Goal: Task Accomplishment & Management: Manage account settings

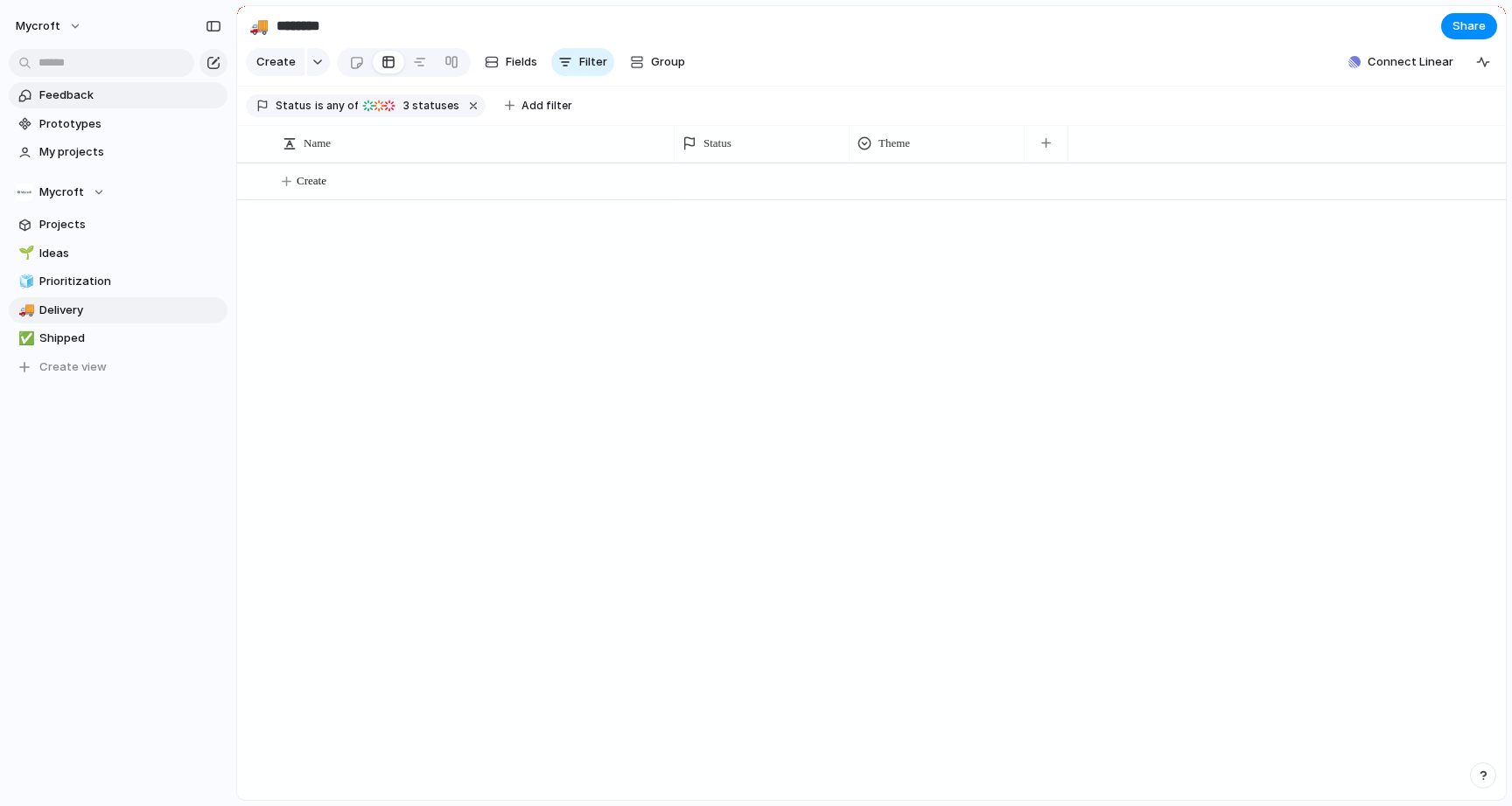
click at [78, 101] on span "Feedback" at bounding box center [130, 95] width 182 height 18
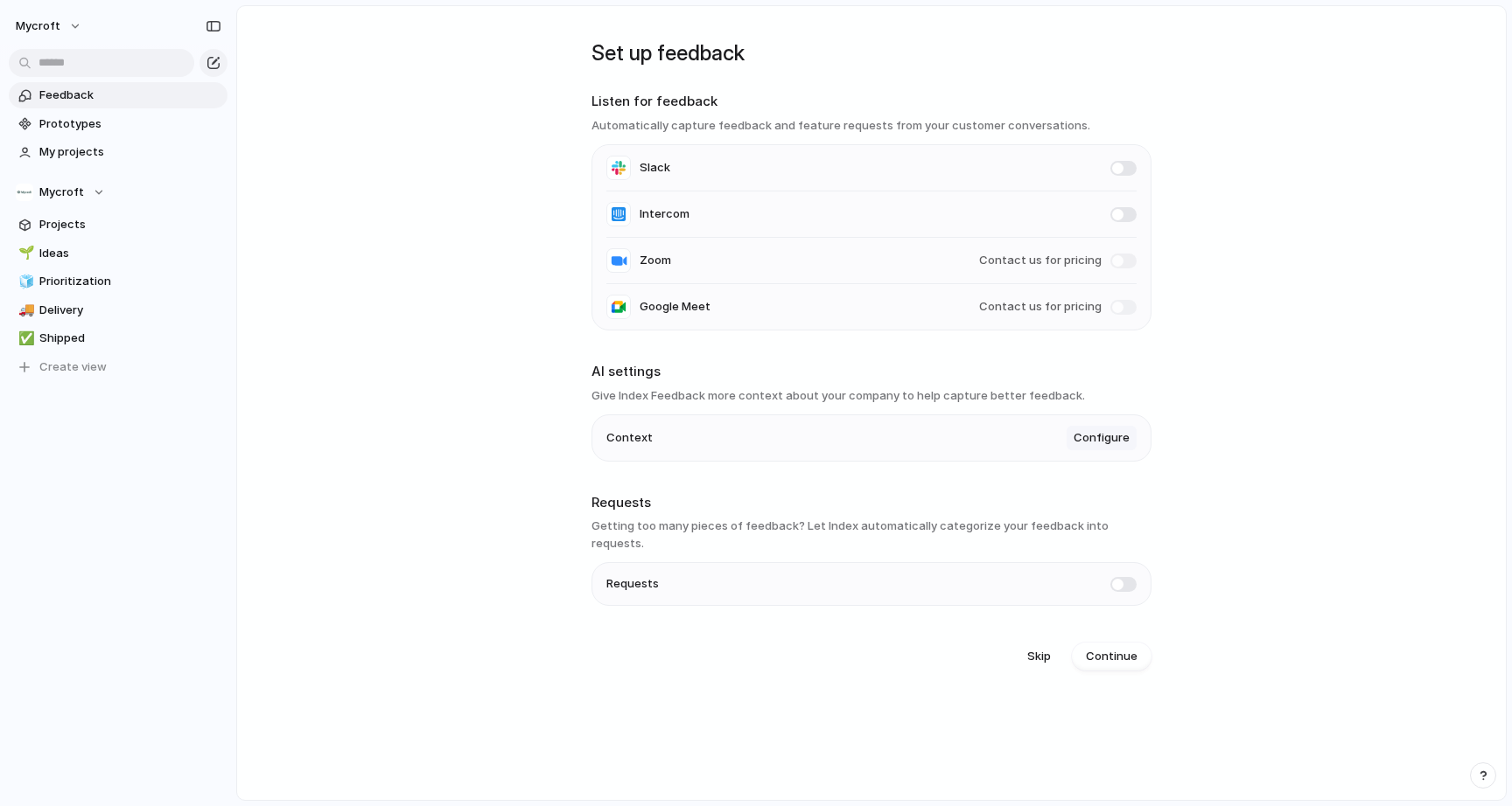
click at [1111, 445] on span "Configure" at bounding box center [1101, 438] width 56 height 18
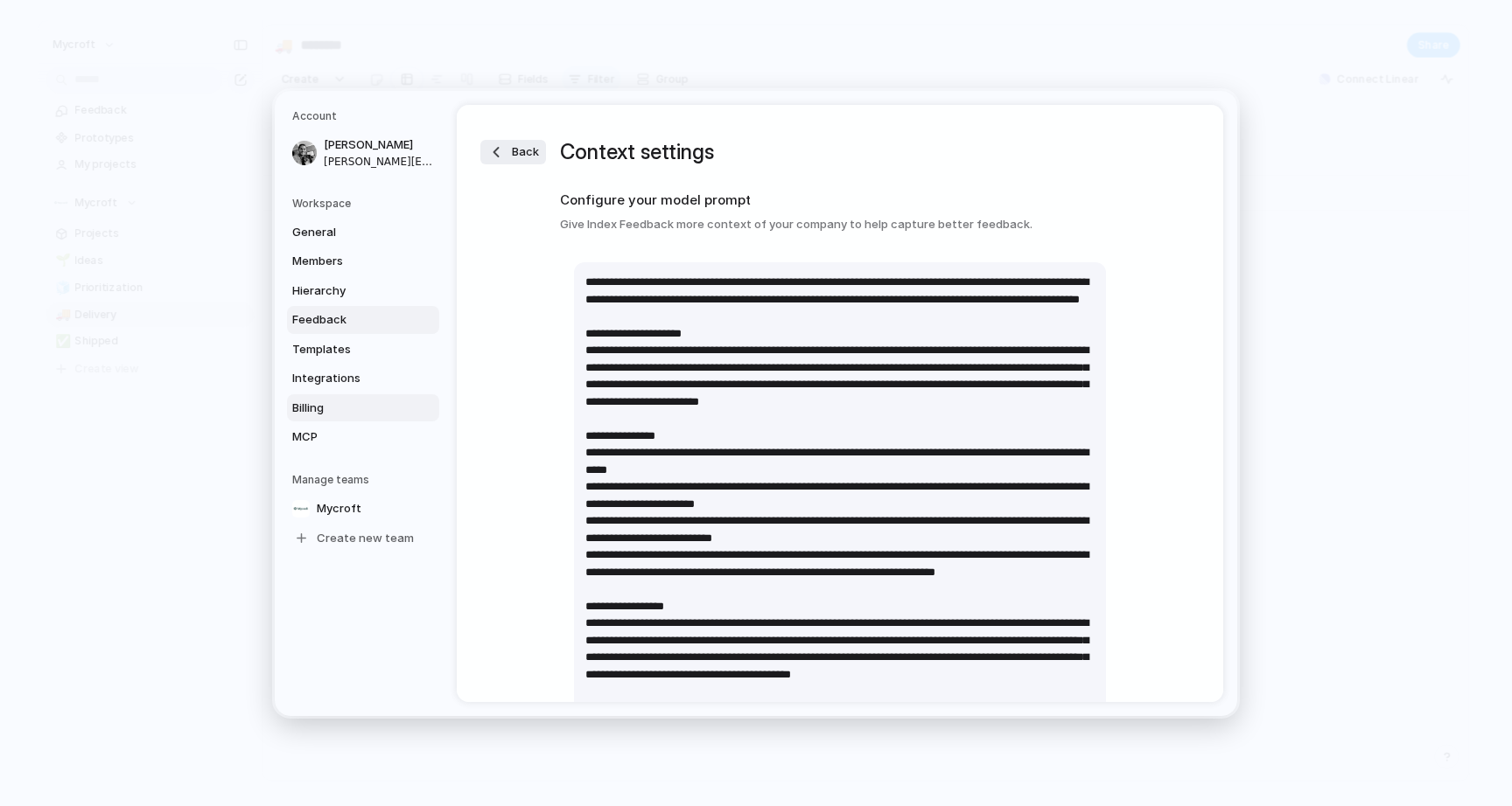
click at [329, 407] on span "Billing" at bounding box center [348, 407] width 112 height 18
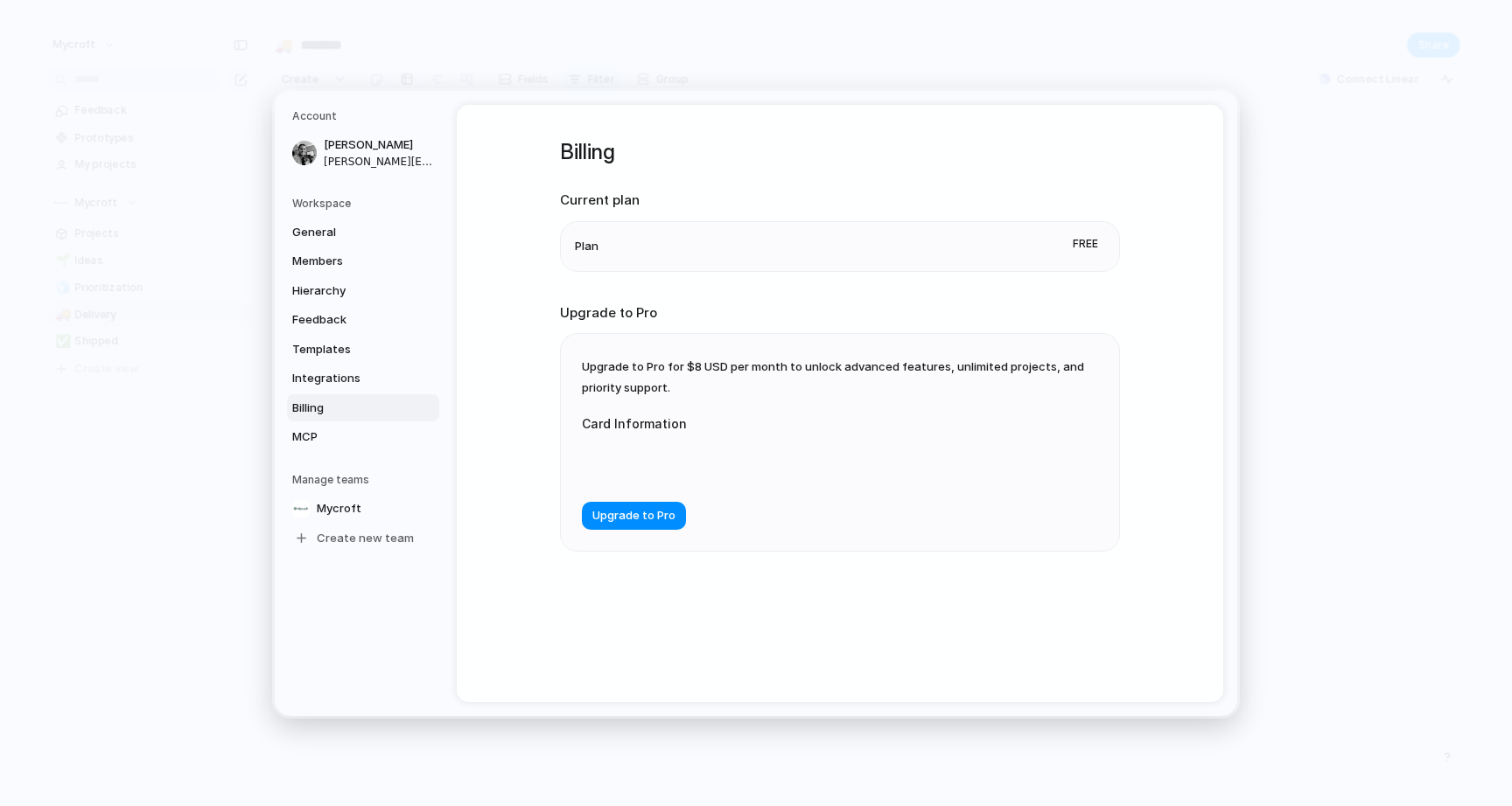
click at [340, 362] on div "General Members Hierarchy Feedback Templates Integrations Billing MCP" at bounding box center [365, 333] width 147 height 232
click at [339, 236] on span "General" at bounding box center [348, 231] width 112 height 18
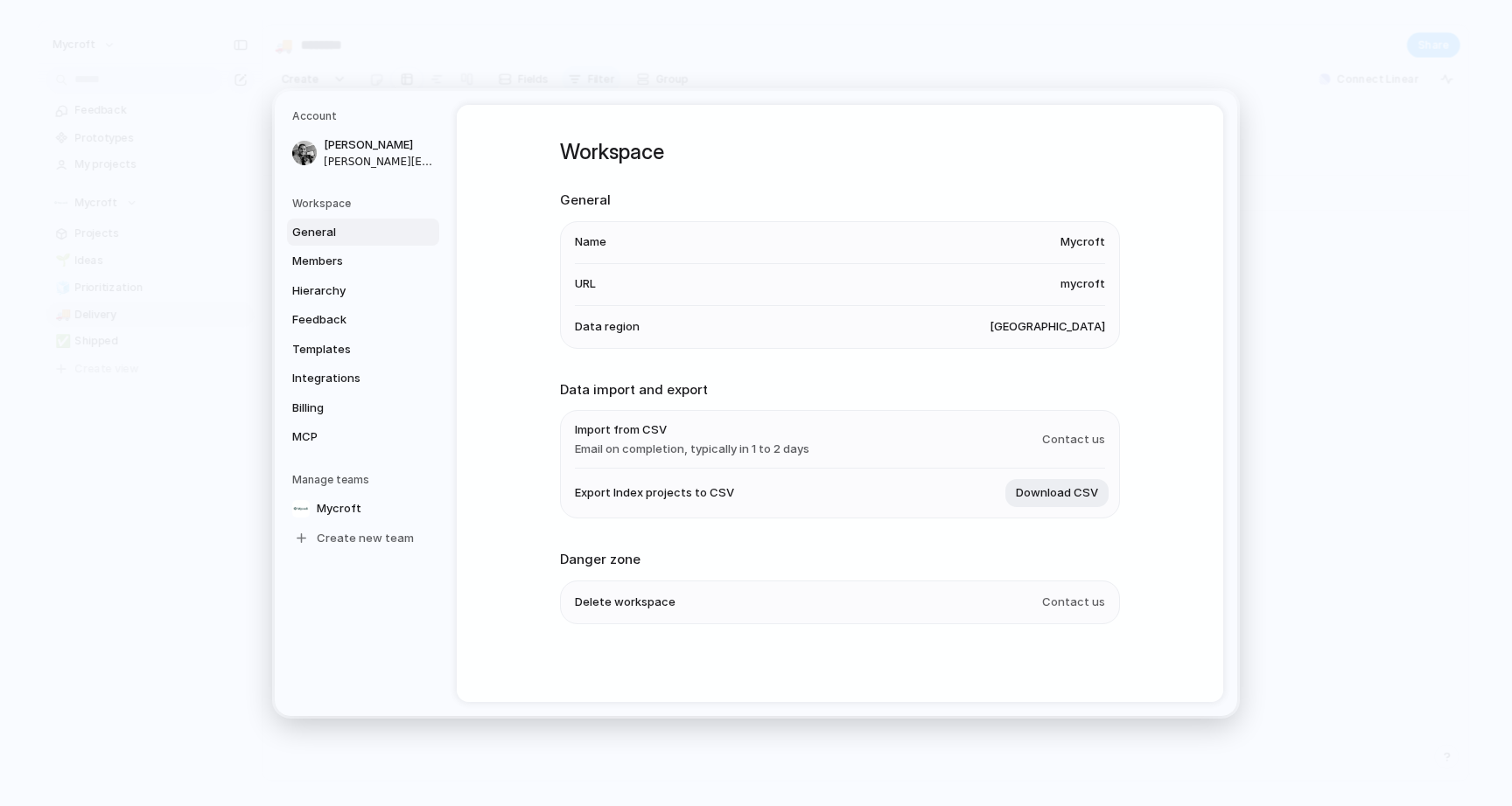
click at [1041, 328] on span "[GEOGRAPHIC_DATA]" at bounding box center [1047, 326] width 116 height 18
click at [353, 269] on span "Members" at bounding box center [348, 261] width 112 height 18
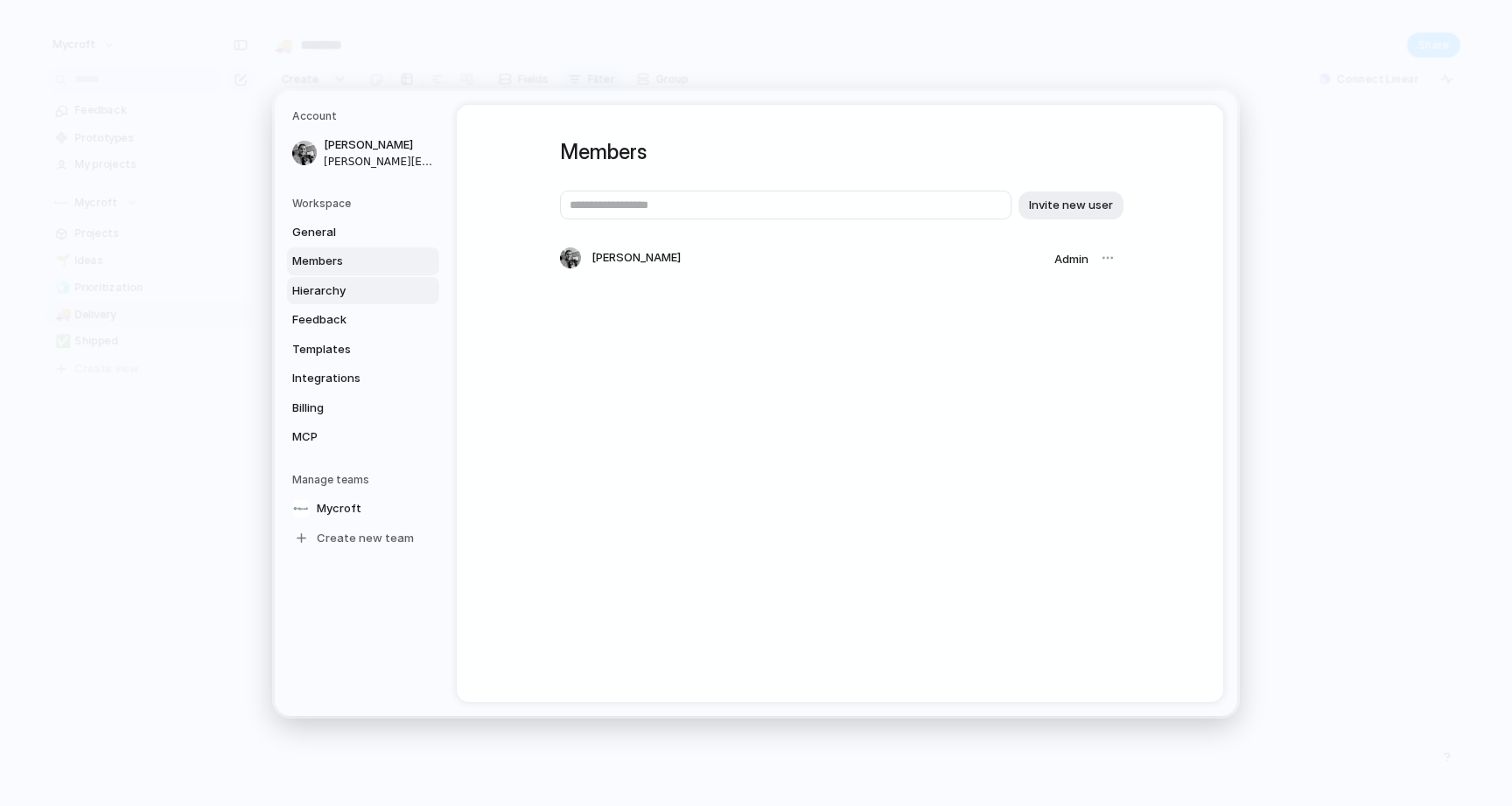
click at [336, 299] on span "Hierarchy" at bounding box center [348, 290] width 112 height 18
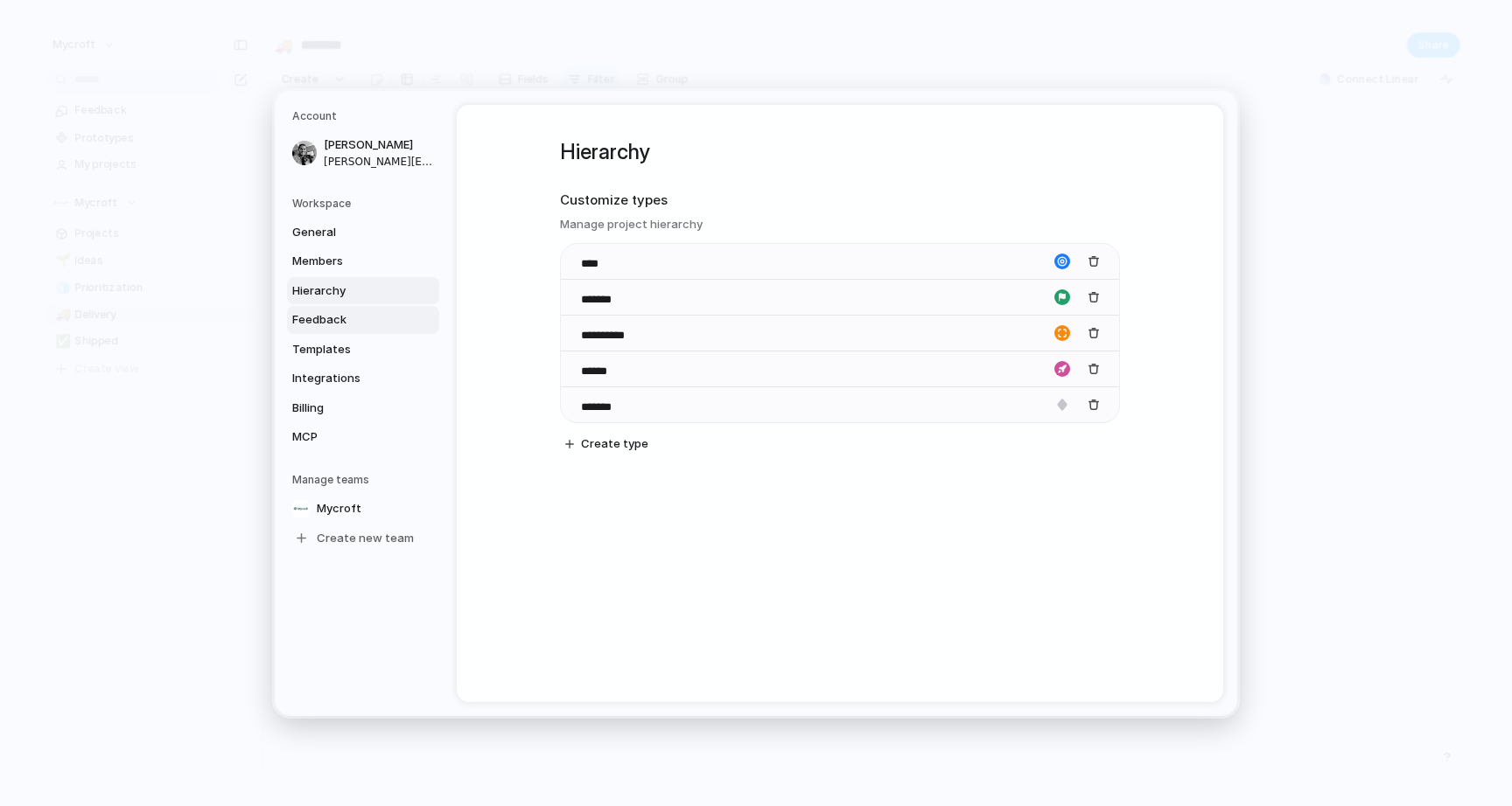
click at [333, 316] on span "Feedback" at bounding box center [348, 320] width 112 height 18
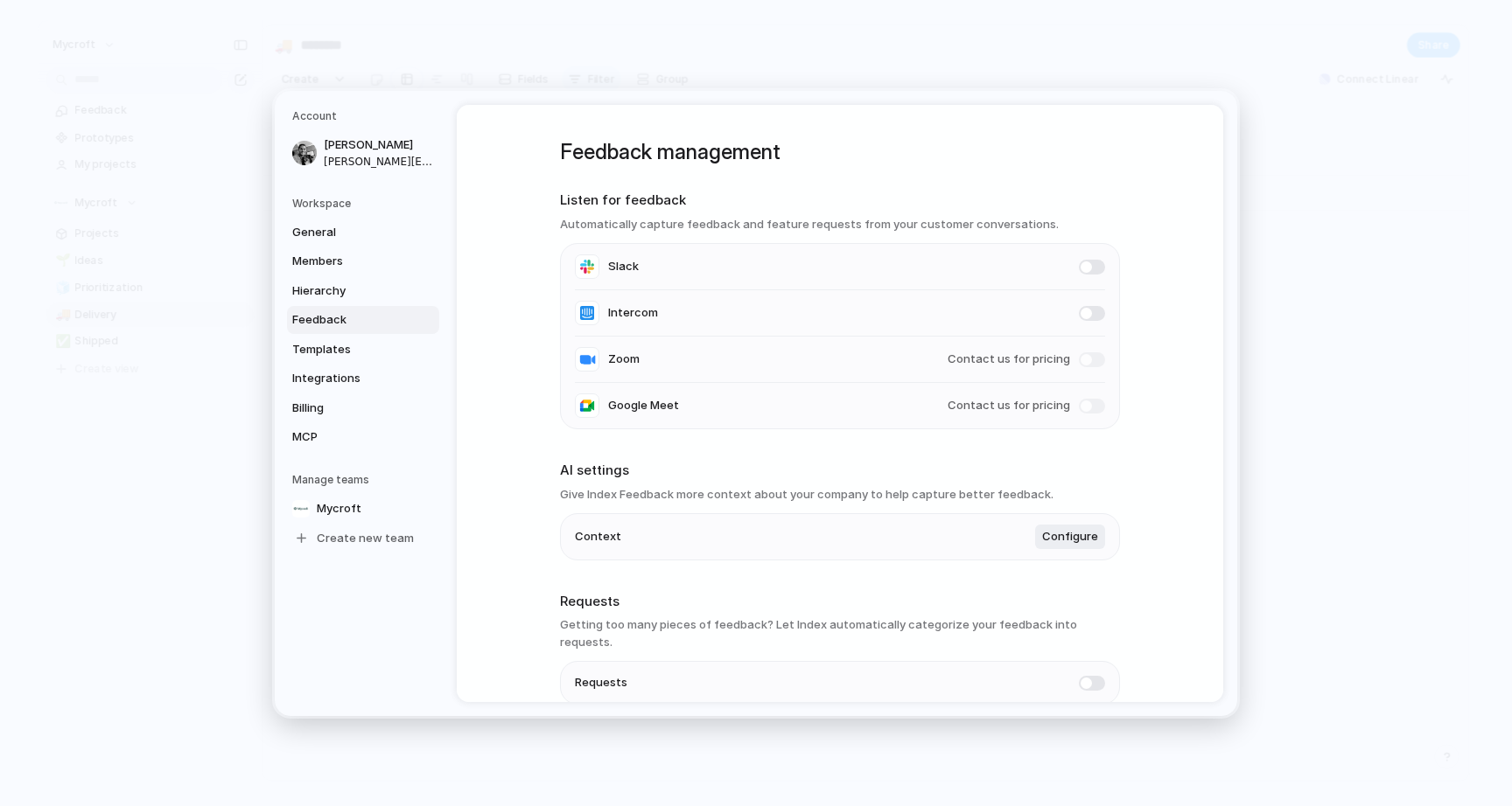
scroll to position [68, 0]
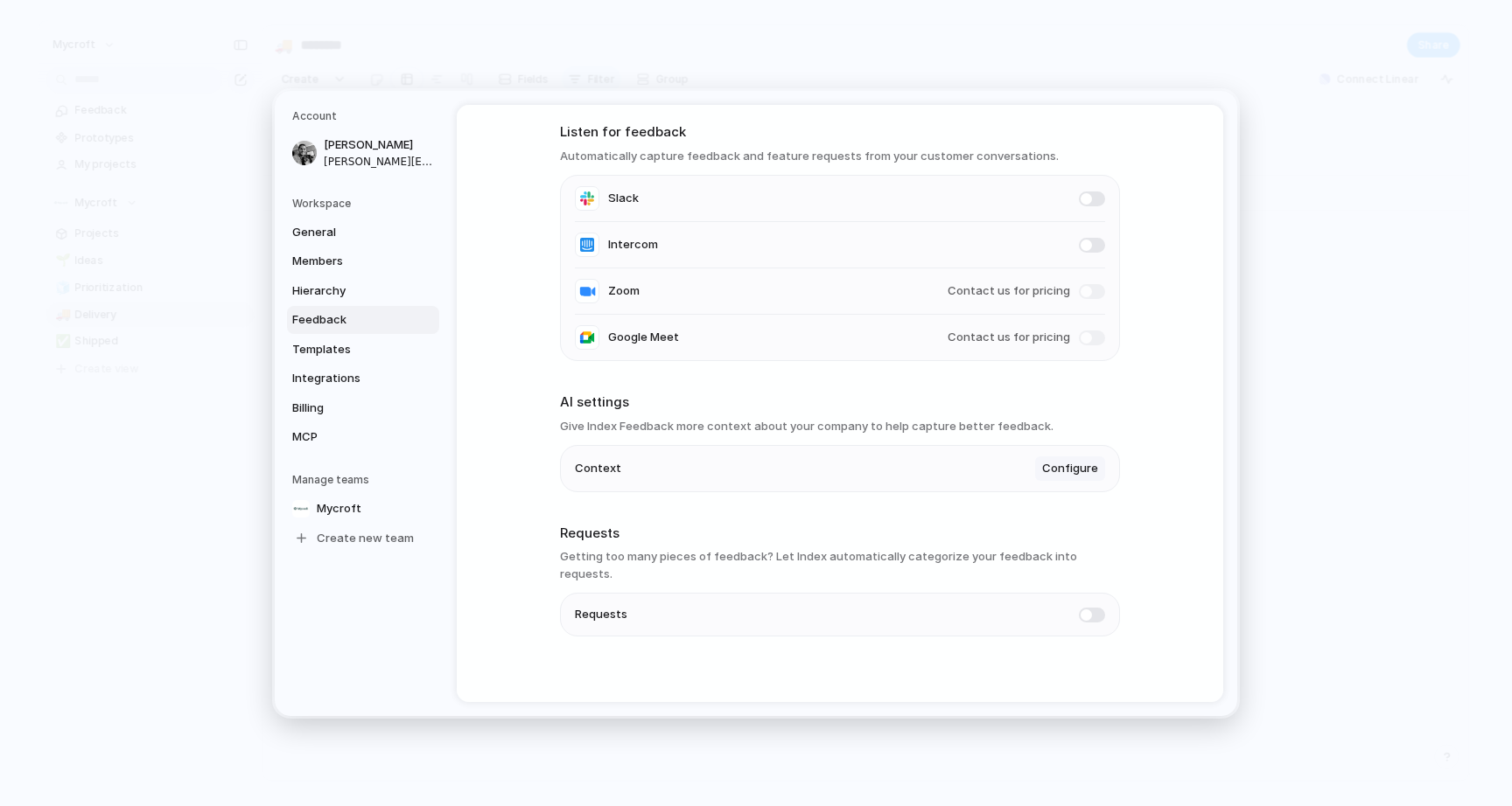
click at [1074, 478] on span "Configure" at bounding box center [1070, 468] width 56 height 18
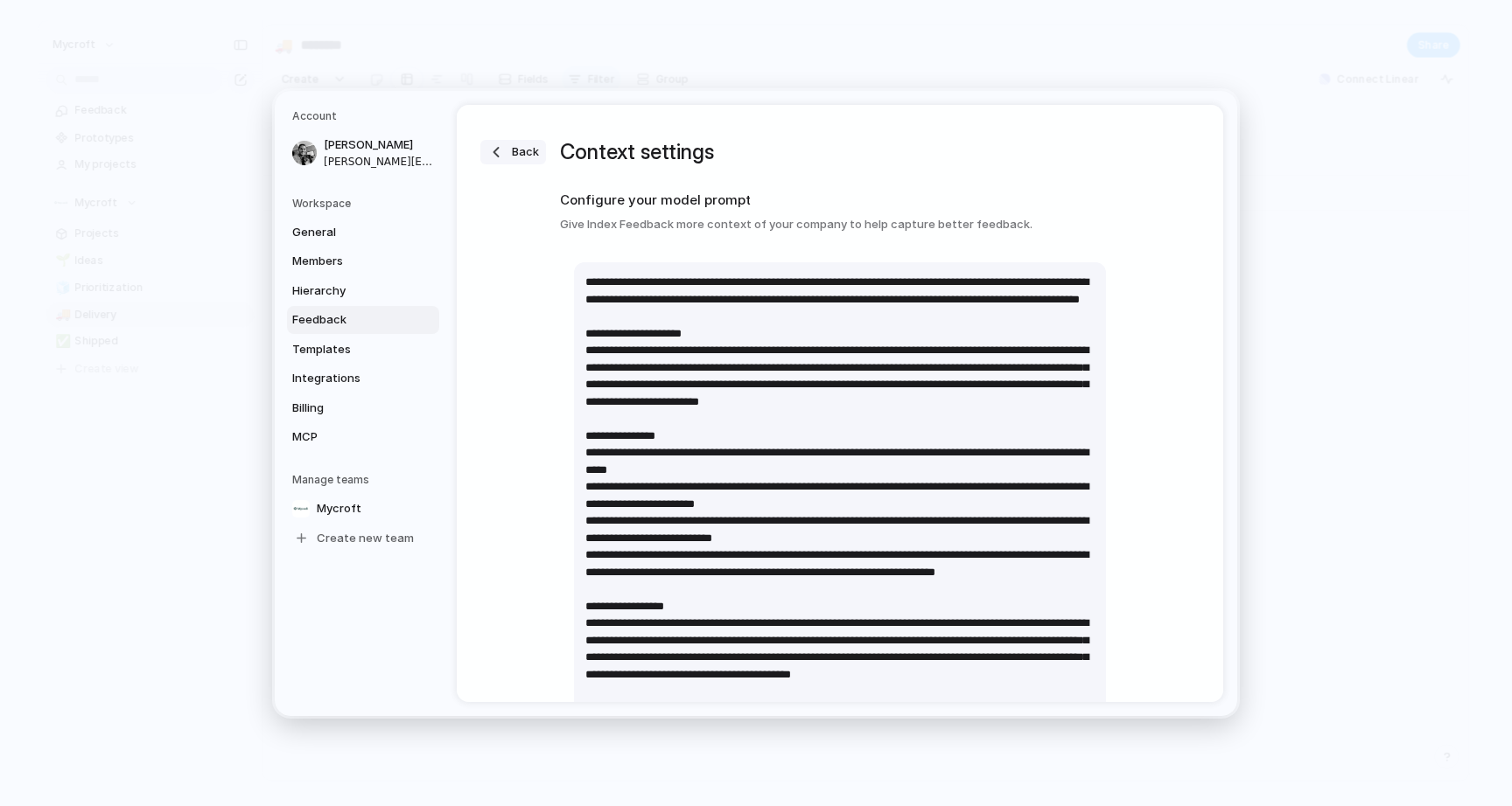
click at [528, 151] on span "Back" at bounding box center [525, 152] width 27 height 18
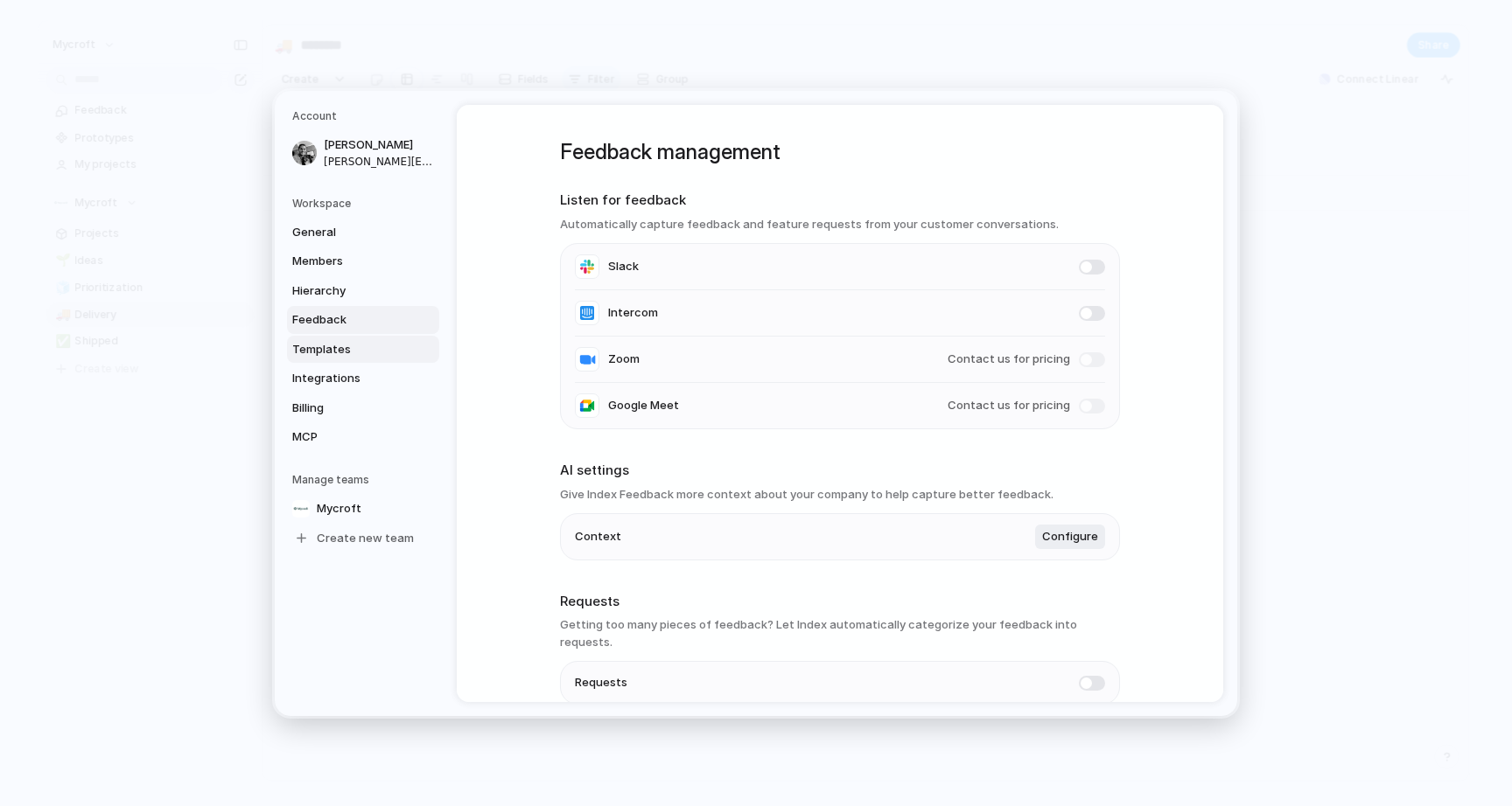
click at [319, 345] on span "Templates" at bounding box center [348, 349] width 112 height 18
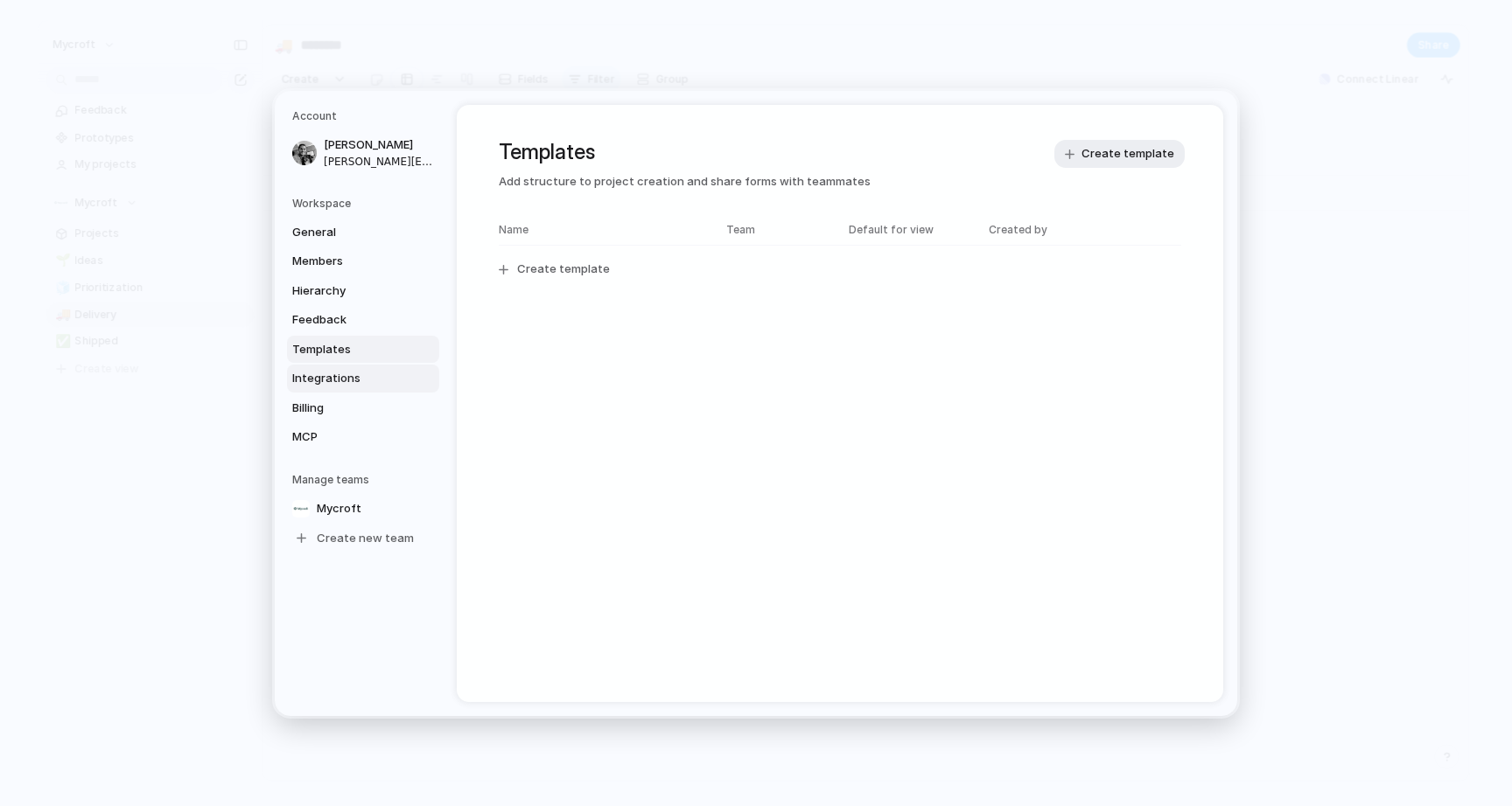
click at [332, 381] on span "Integrations" at bounding box center [348, 379] width 112 height 18
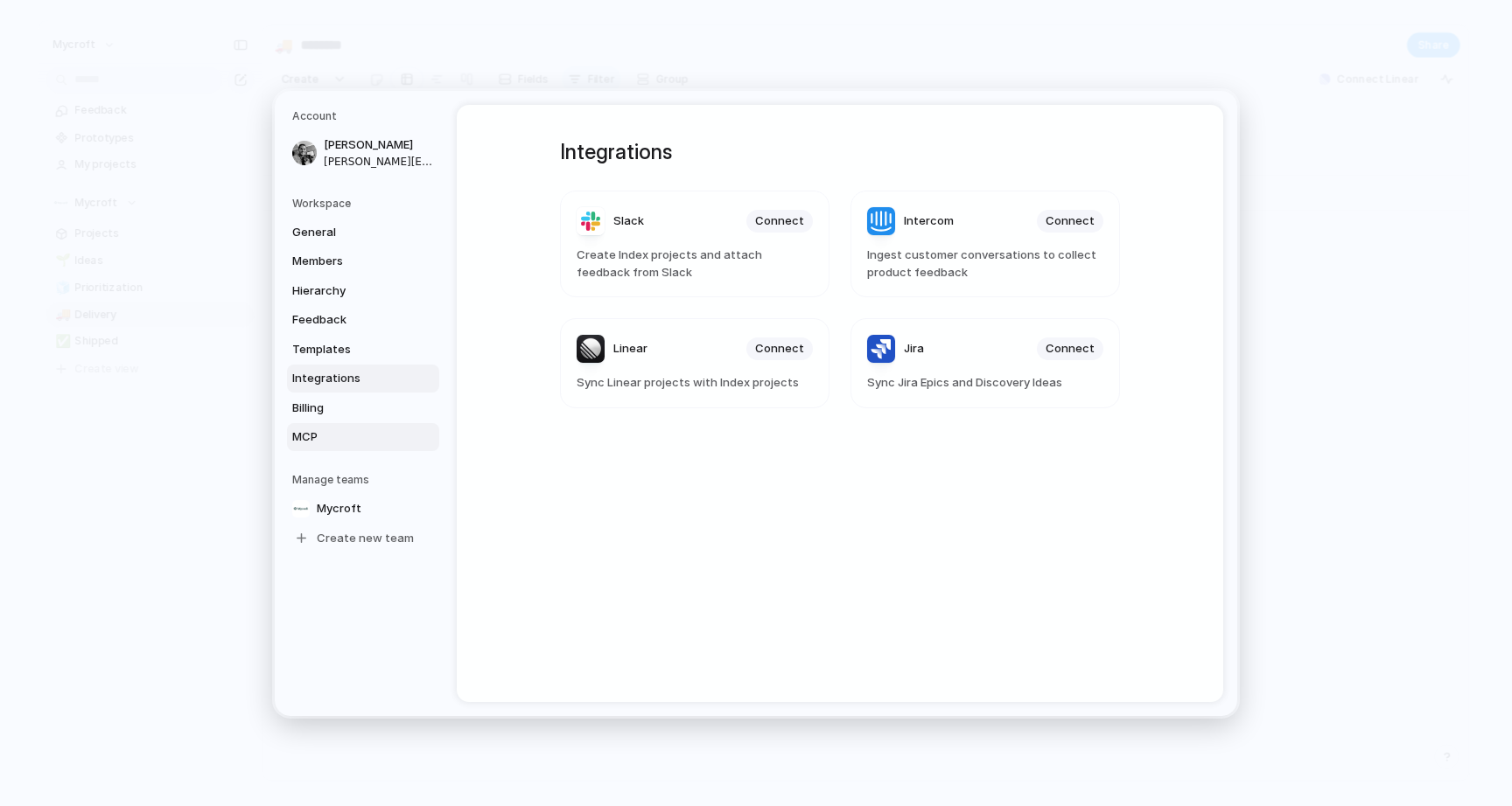
click at [318, 434] on span "MCP" at bounding box center [348, 437] width 112 height 18
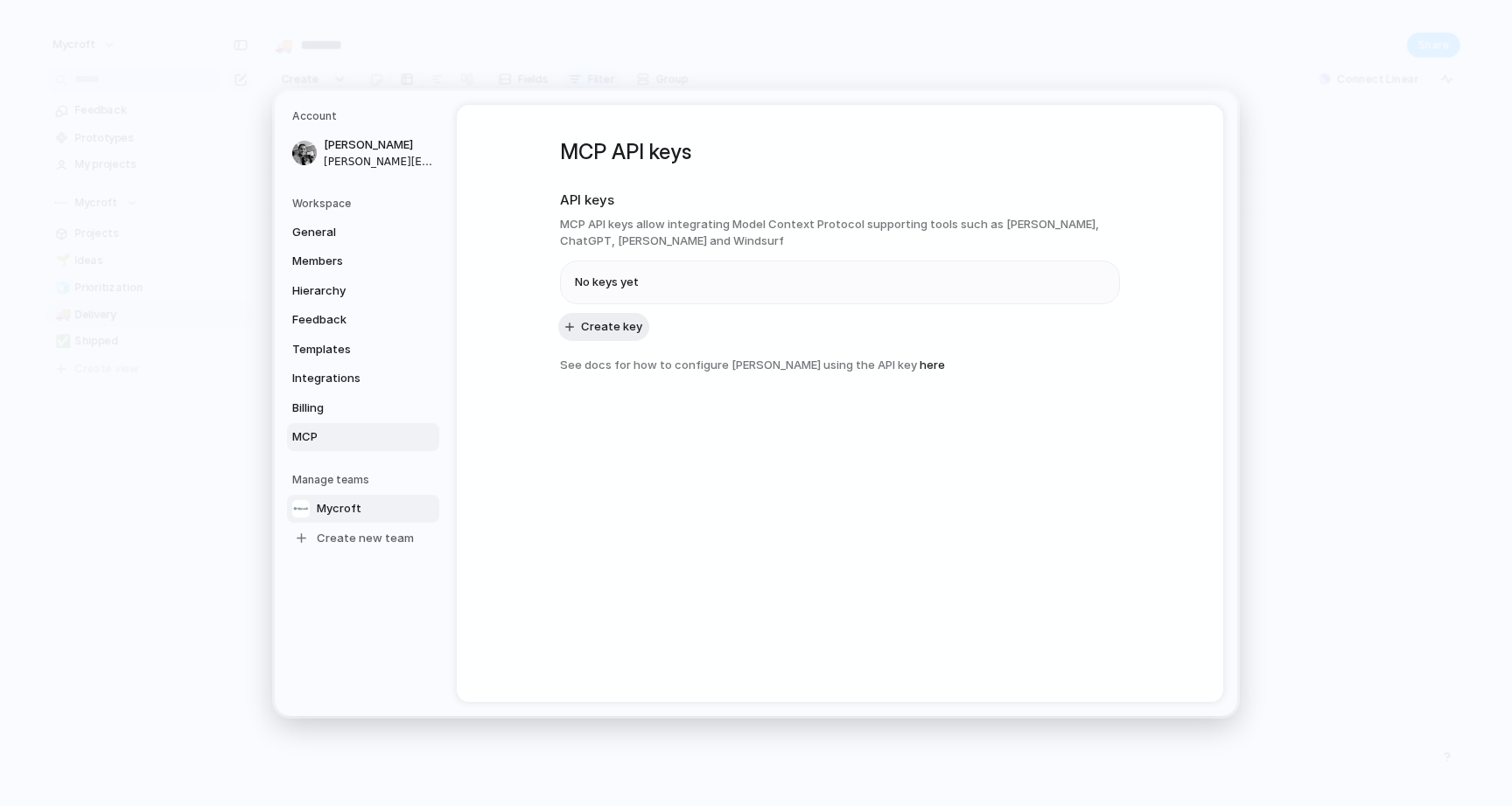
click at [343, 508] on span "Mycroft" at bounding box center [339, 507] width 45 height 18
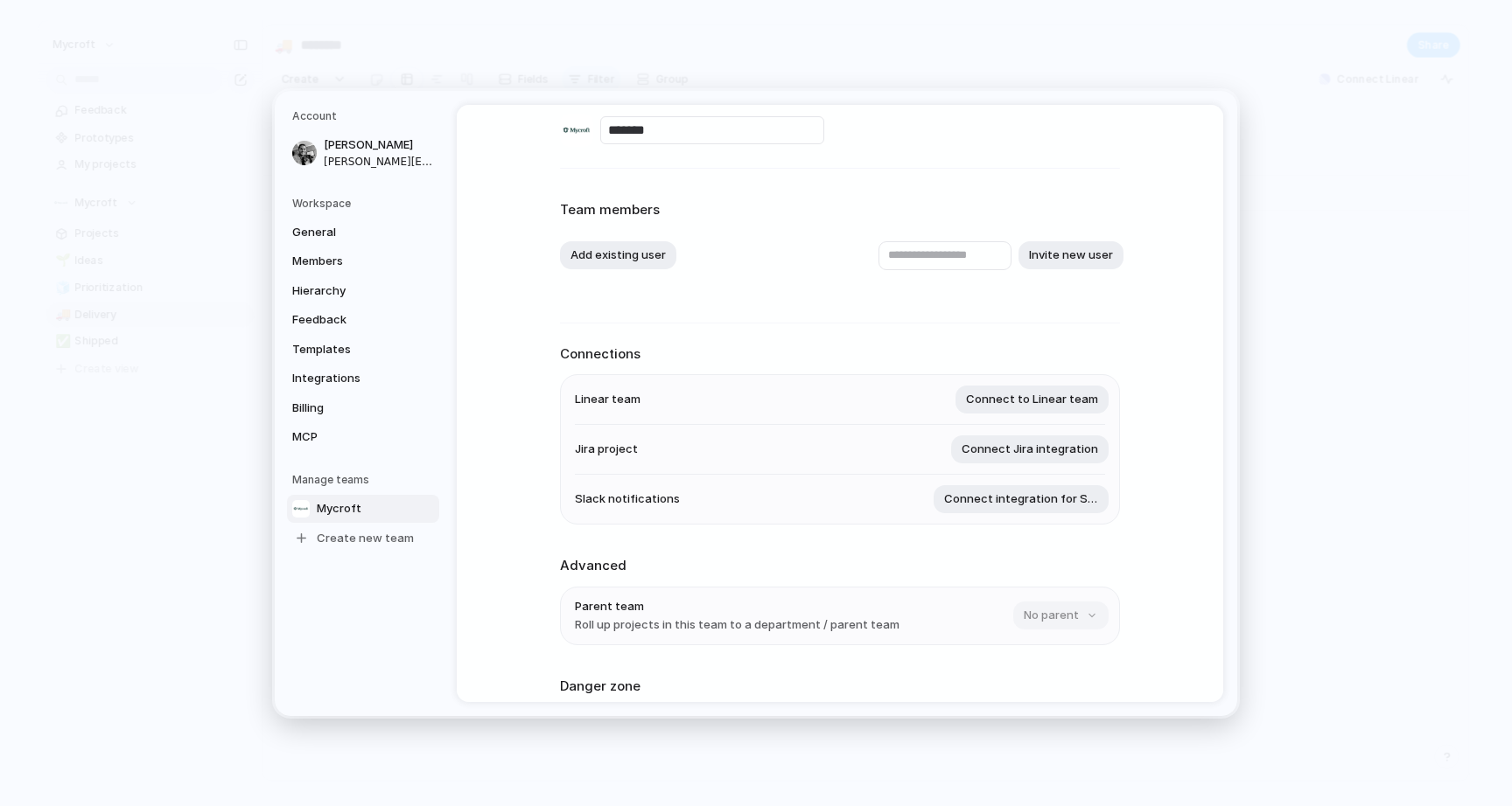
scroll to position [1, 0]
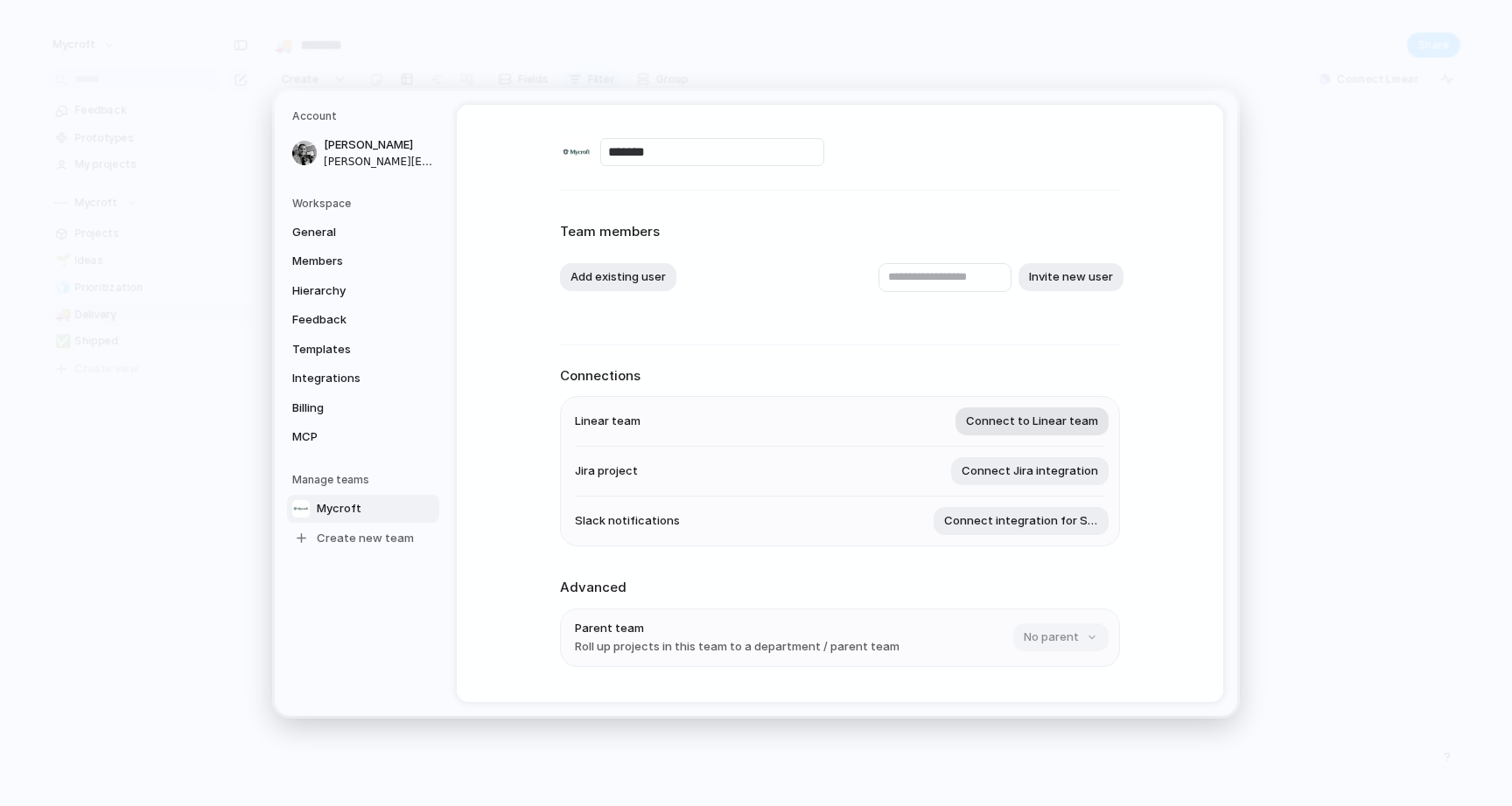
click at [1038, 426] on span "Connect to Linear team" at bounding box center [1032, 421] width 133 height 18
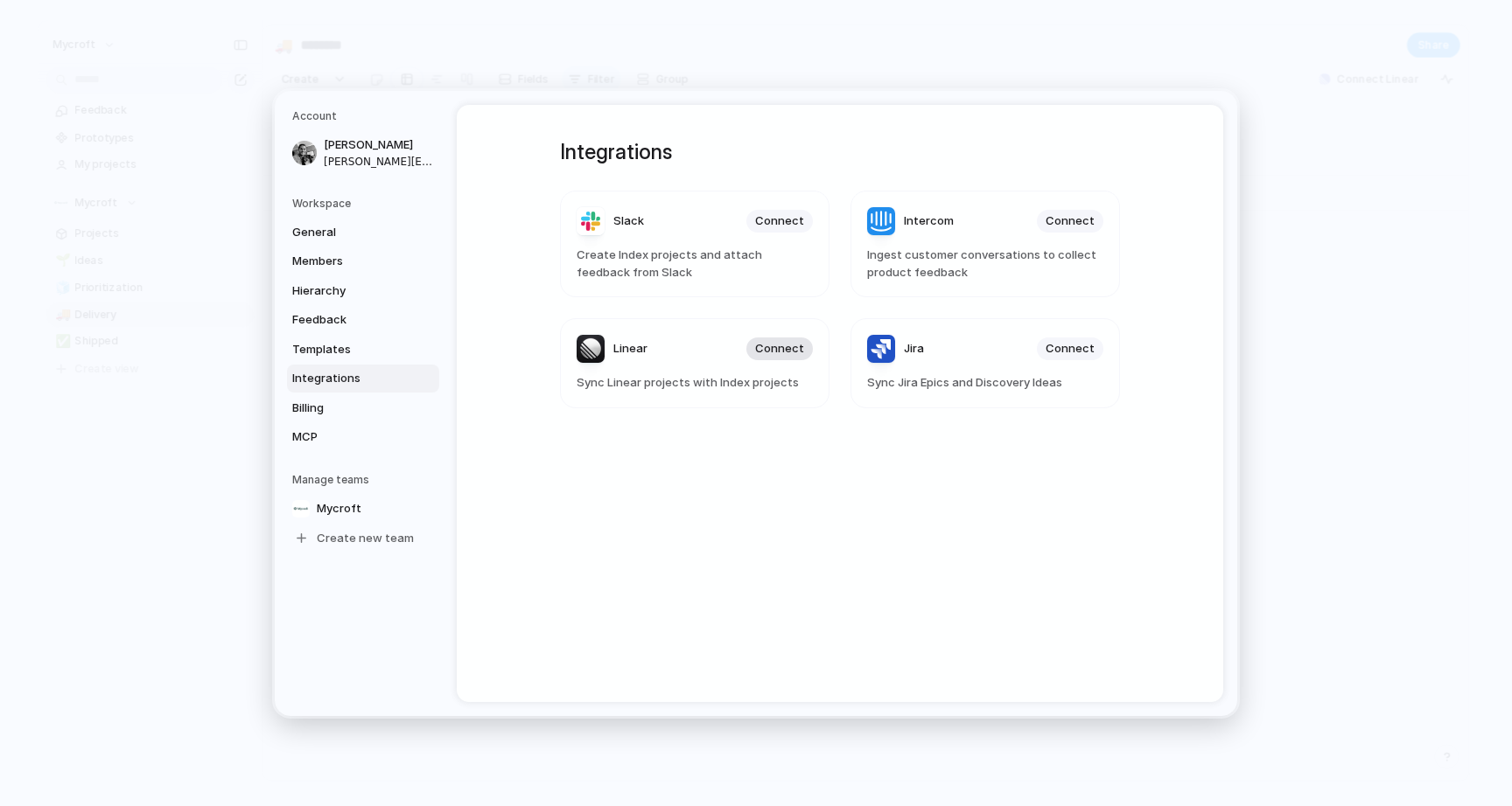
click at [786, 349] on span "Connect" at bounding box center [779, 349] width 49 height 18
click at [385, 538] on span "Feature Requests" at bounding box center [366, 537] width 99 height 18
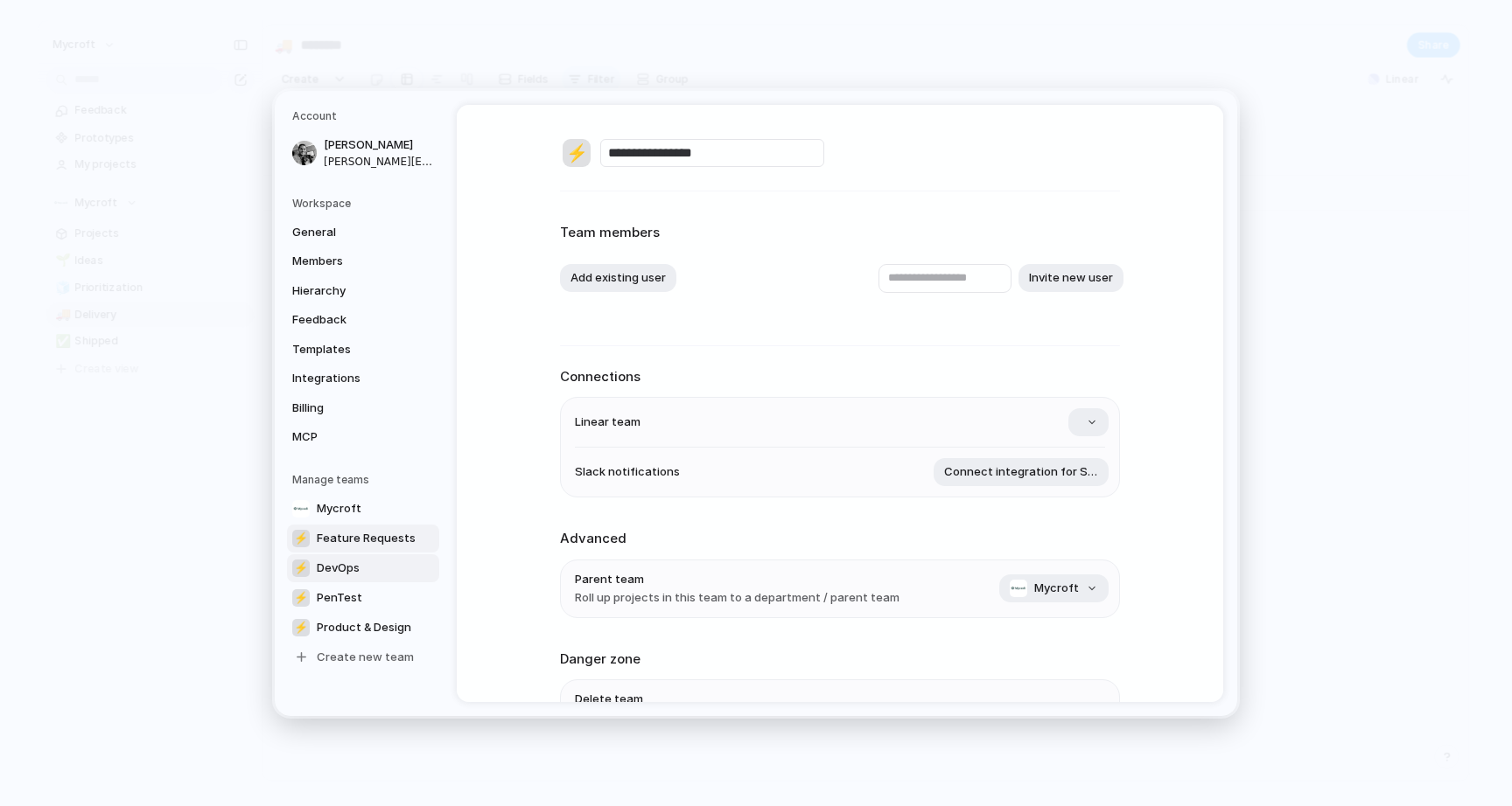
click at [357, 559] on span "DevOps" at bounding box center [338, 567] width 43 height 18
click at [1085, 414] on button "DevOps" at bounding box center [1067, 423] width 83 height 28
click at [346, 589] on div "Remove team ⚡ Feature Requests ⚡ DevOps ⚡ PenTest ⚡ Product & Design ⚡ Mycroft …" at bounding box center [756, 403] width 1512 height 806
click at [339, 597] on span "PenTest" at bounding box center [339, 597] width 46 height 18
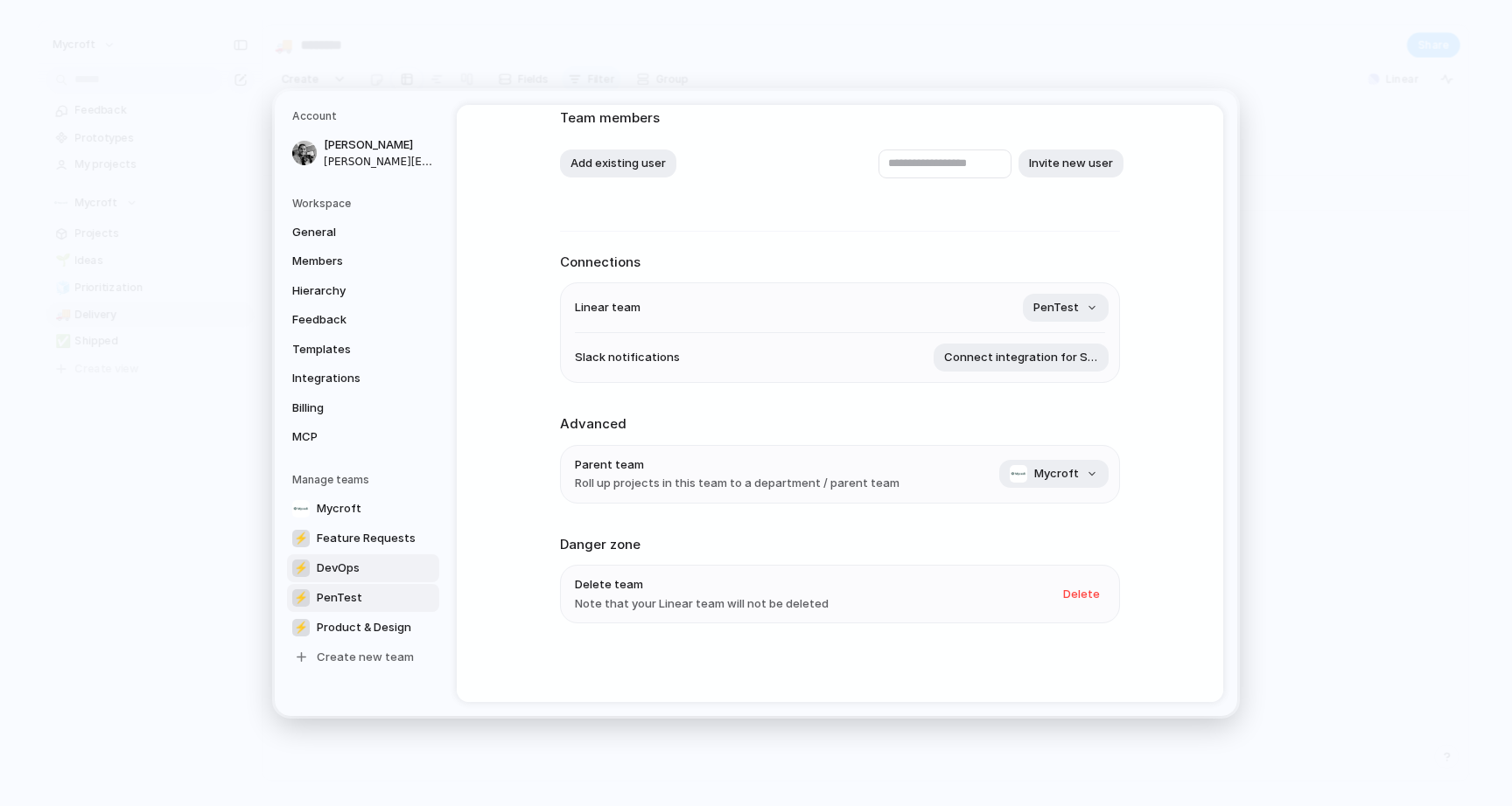
click at [388, 559] on link "⚡ DevOps" at bounding box center [362, 567] width 152 height 28
type input "******"
click at [1076, 597] on span "Delete" at bounding box center [1081, 593] width 36 height 18
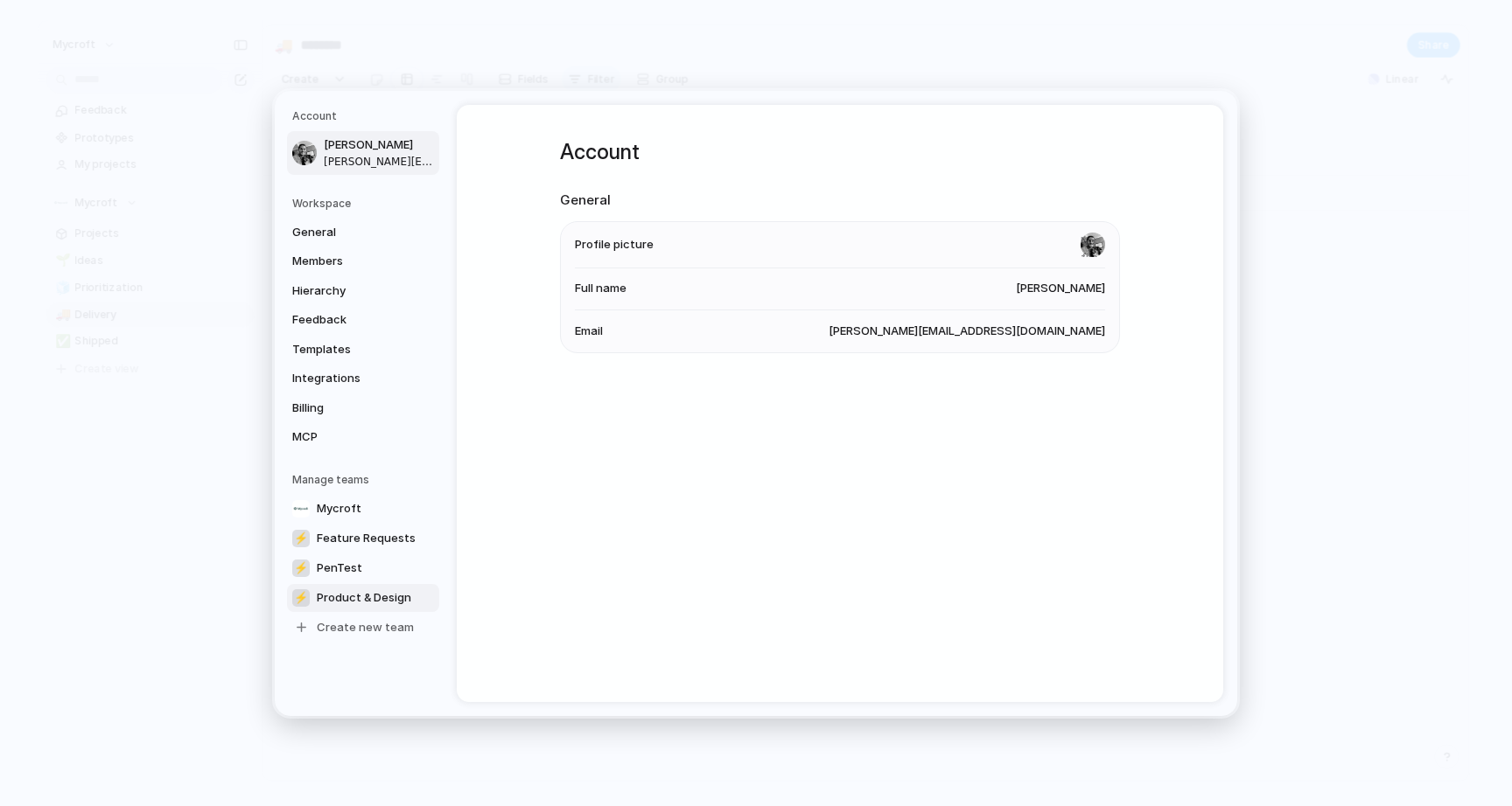
click at [353, 588] on link "⚡ Product & Design" at bounding box center [362, 597] width 152 height 28
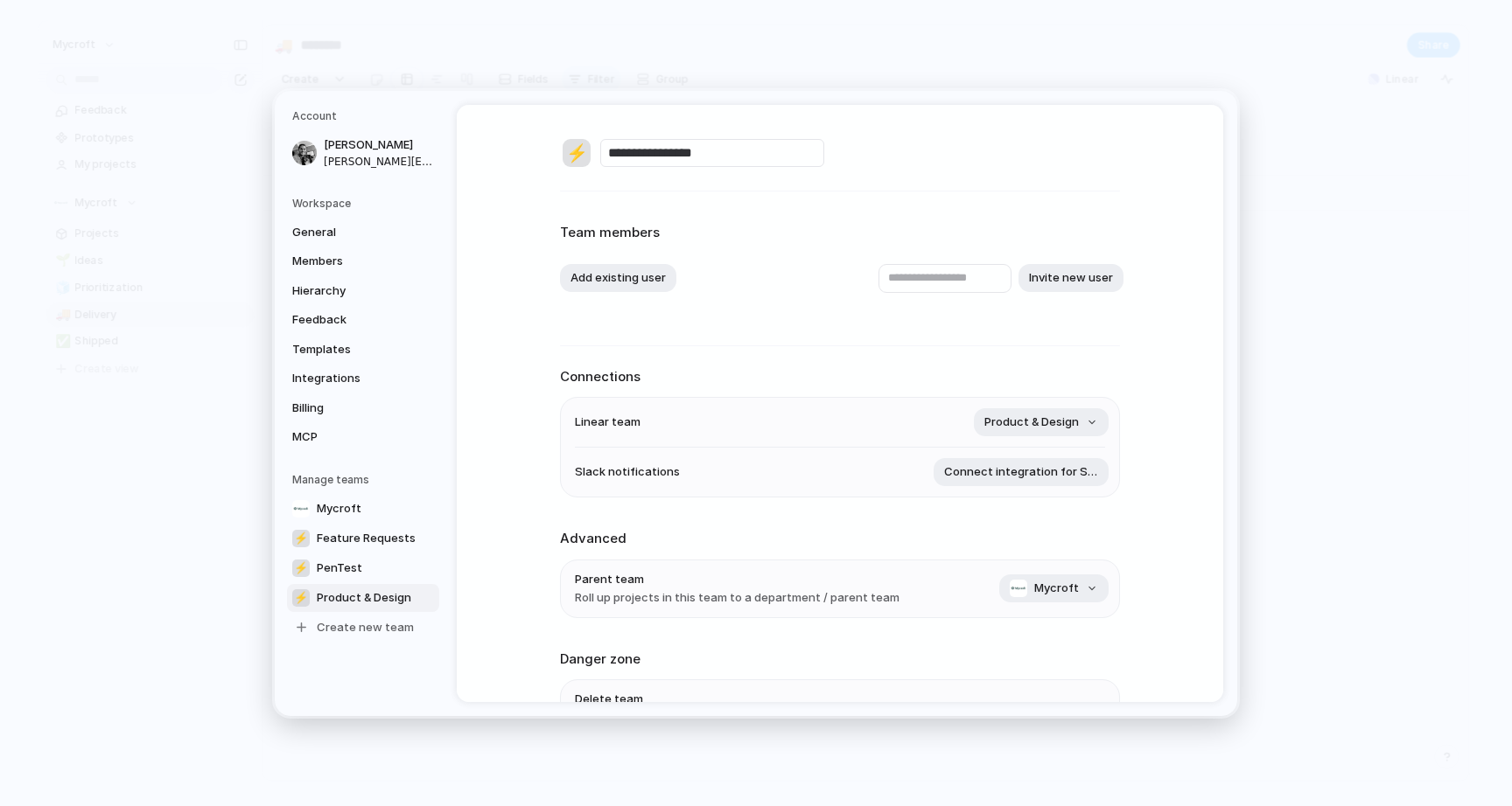
scroll to position [118, 0]
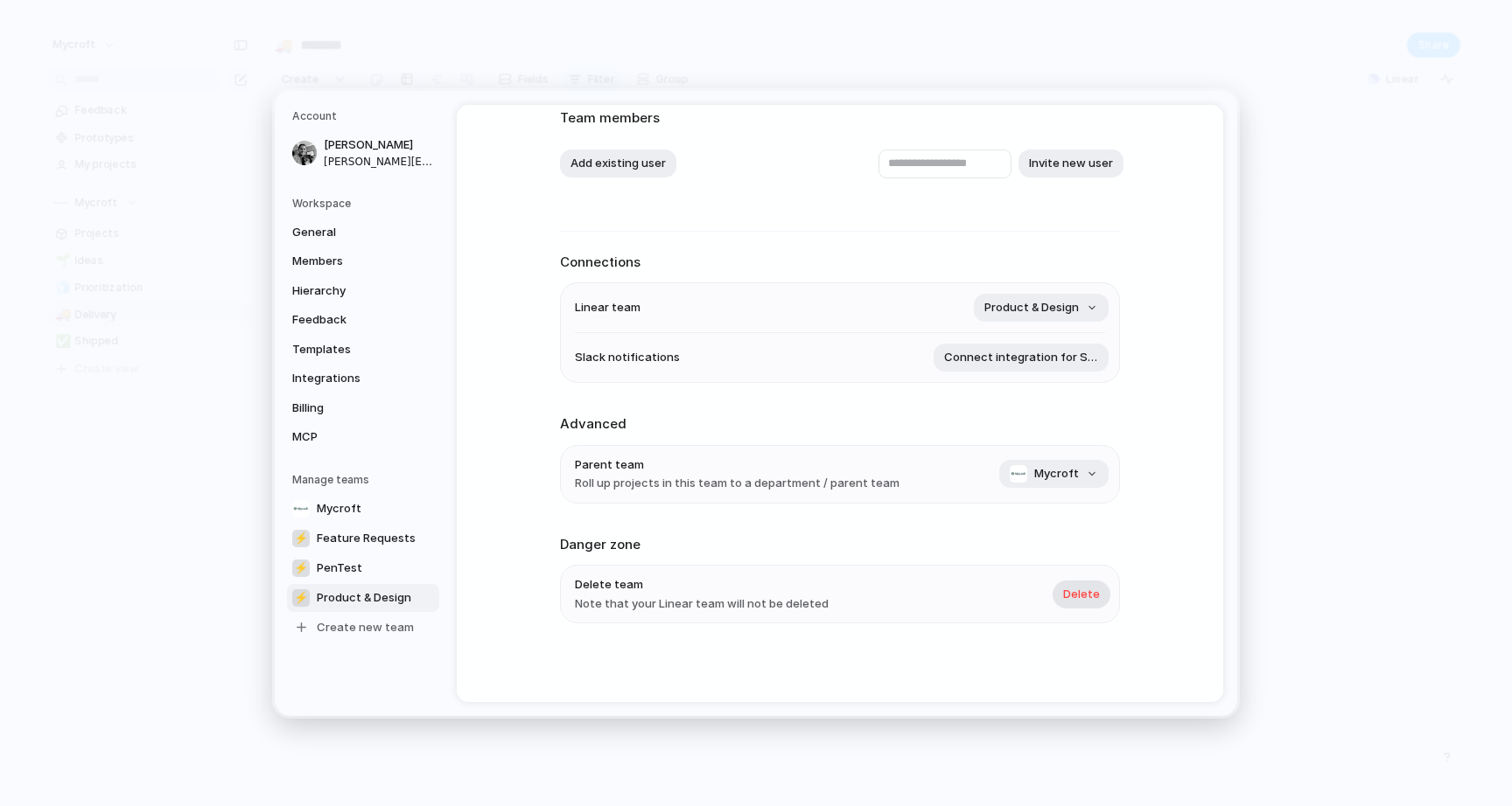
click at [1083, 599] on span "Delete" at bounding box center [1081, 593] width 36 height 18
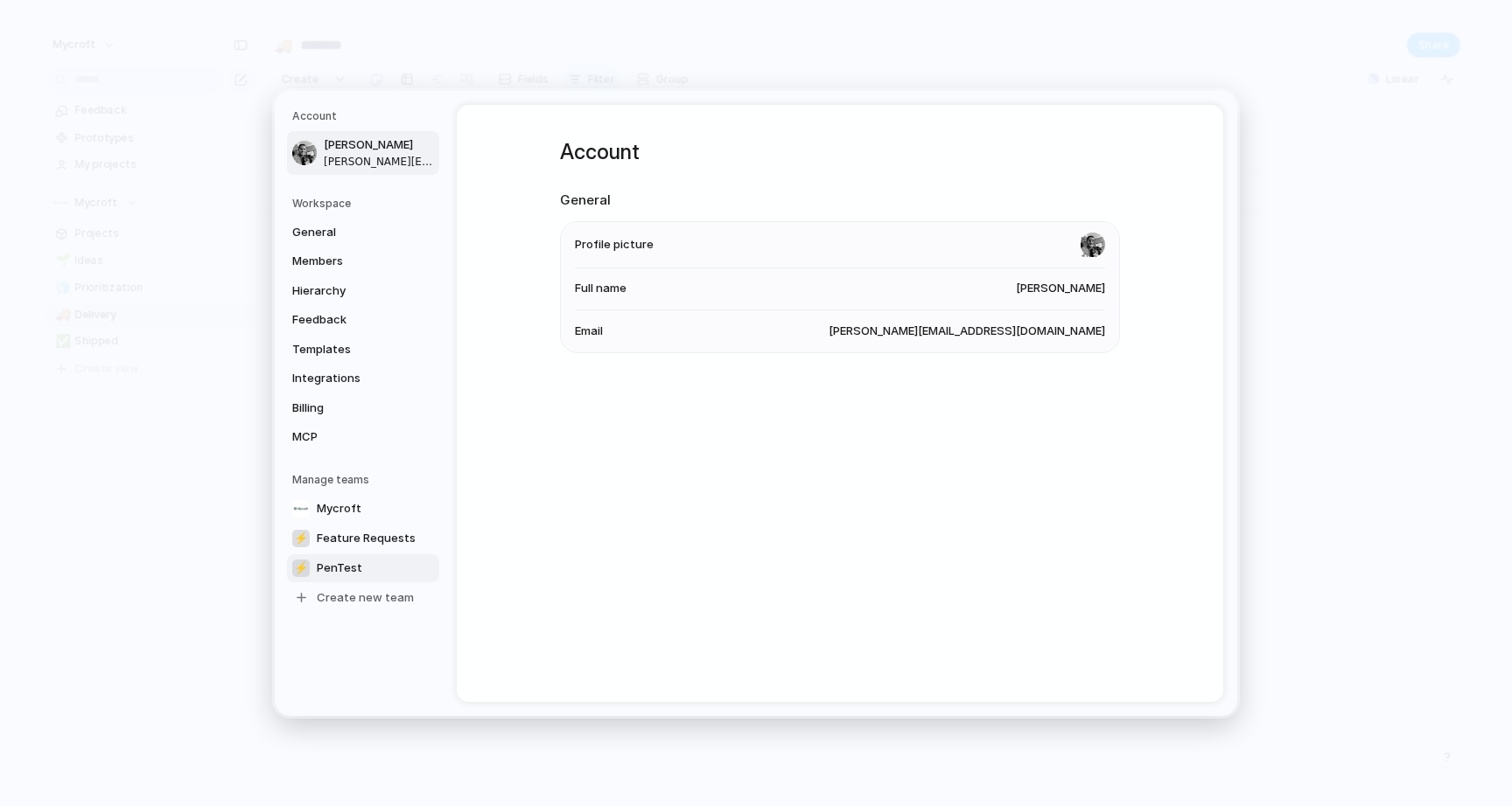
click at [338, 564] on span "PenTest" at bounding box center [339, 567] width 46 height 18
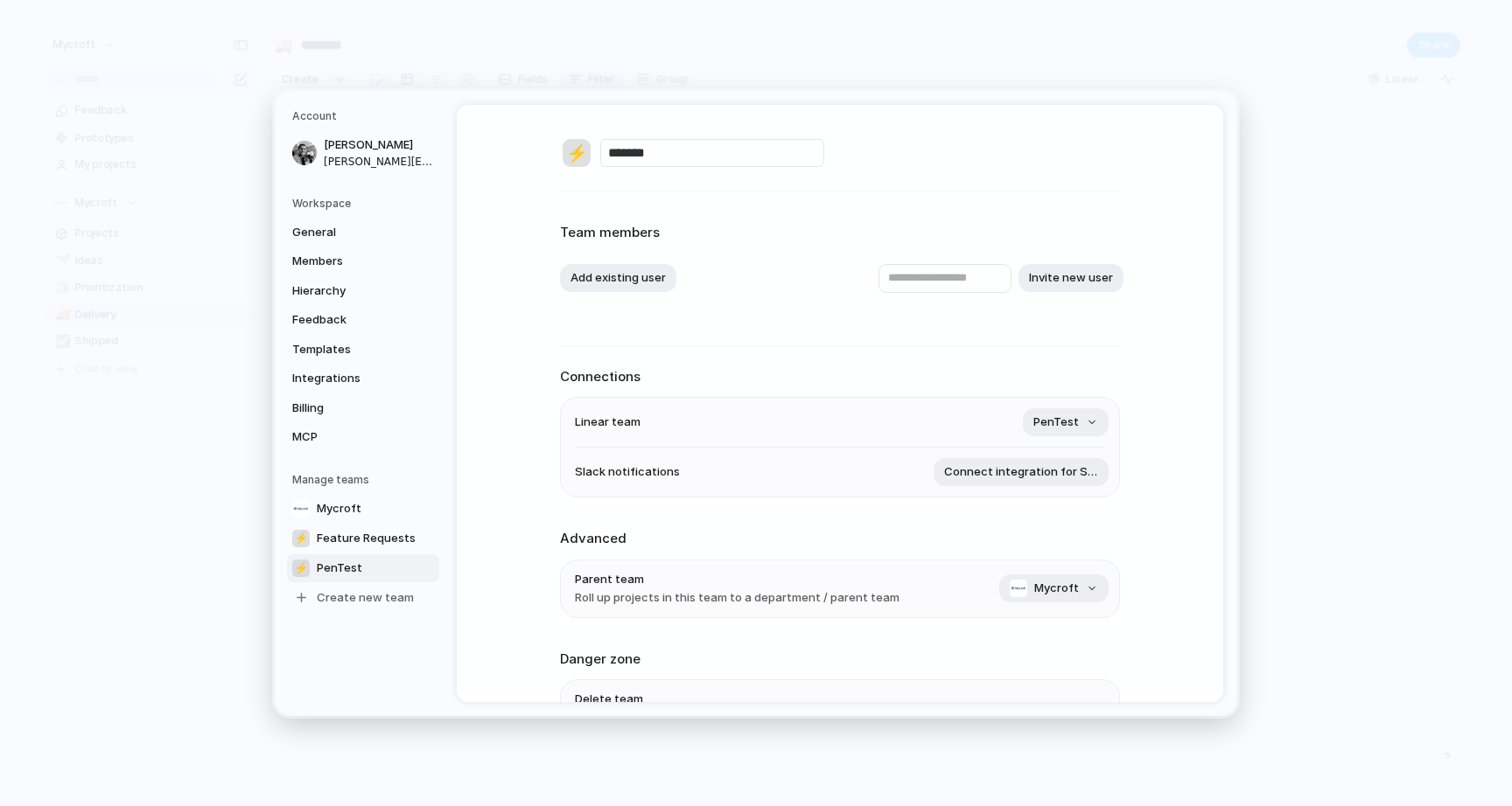
scroll to position [118, 0]
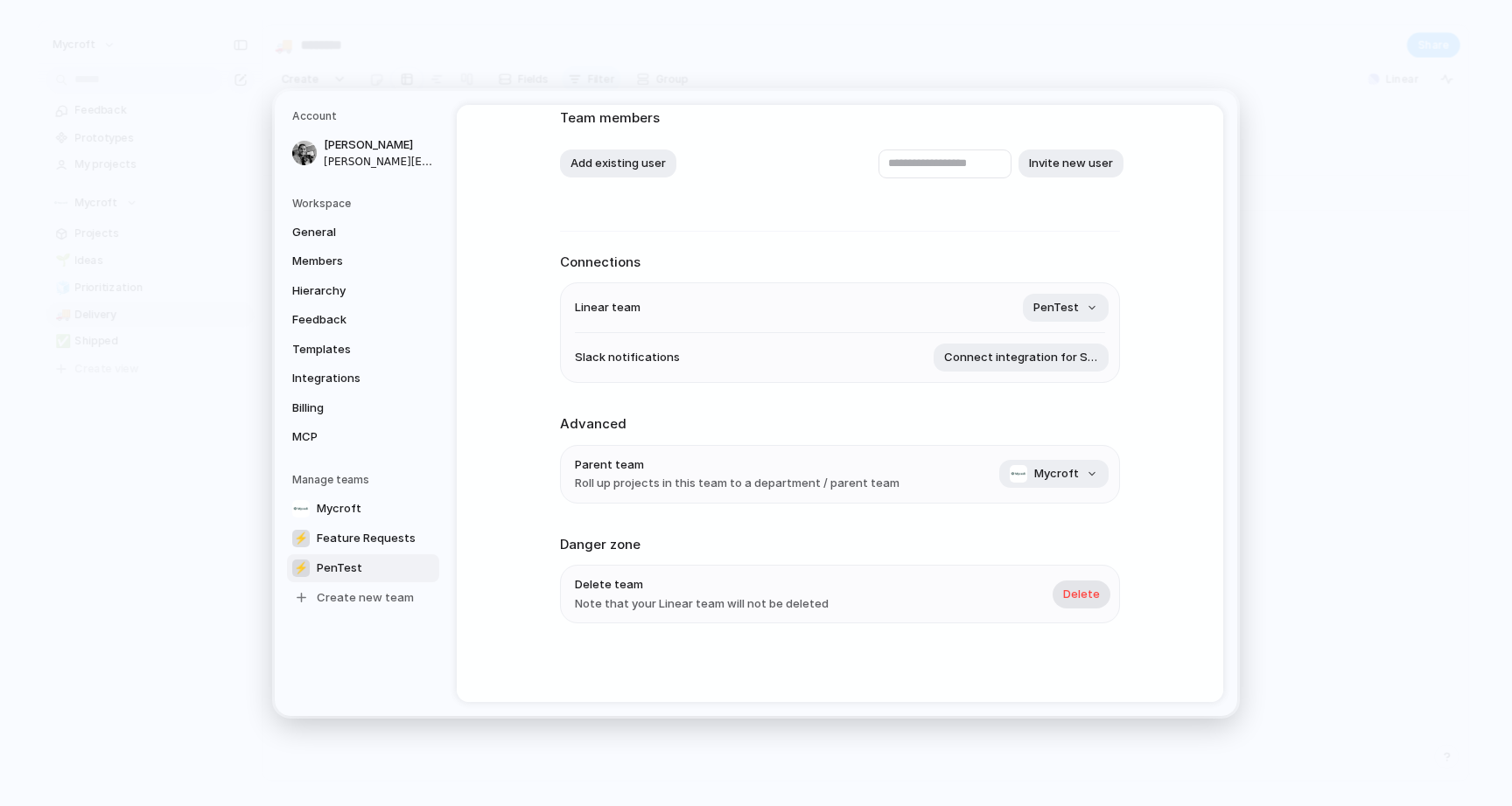
click at [1079, 593] on span "Delete" at bounding box center [1081, 593] width 36 height 18
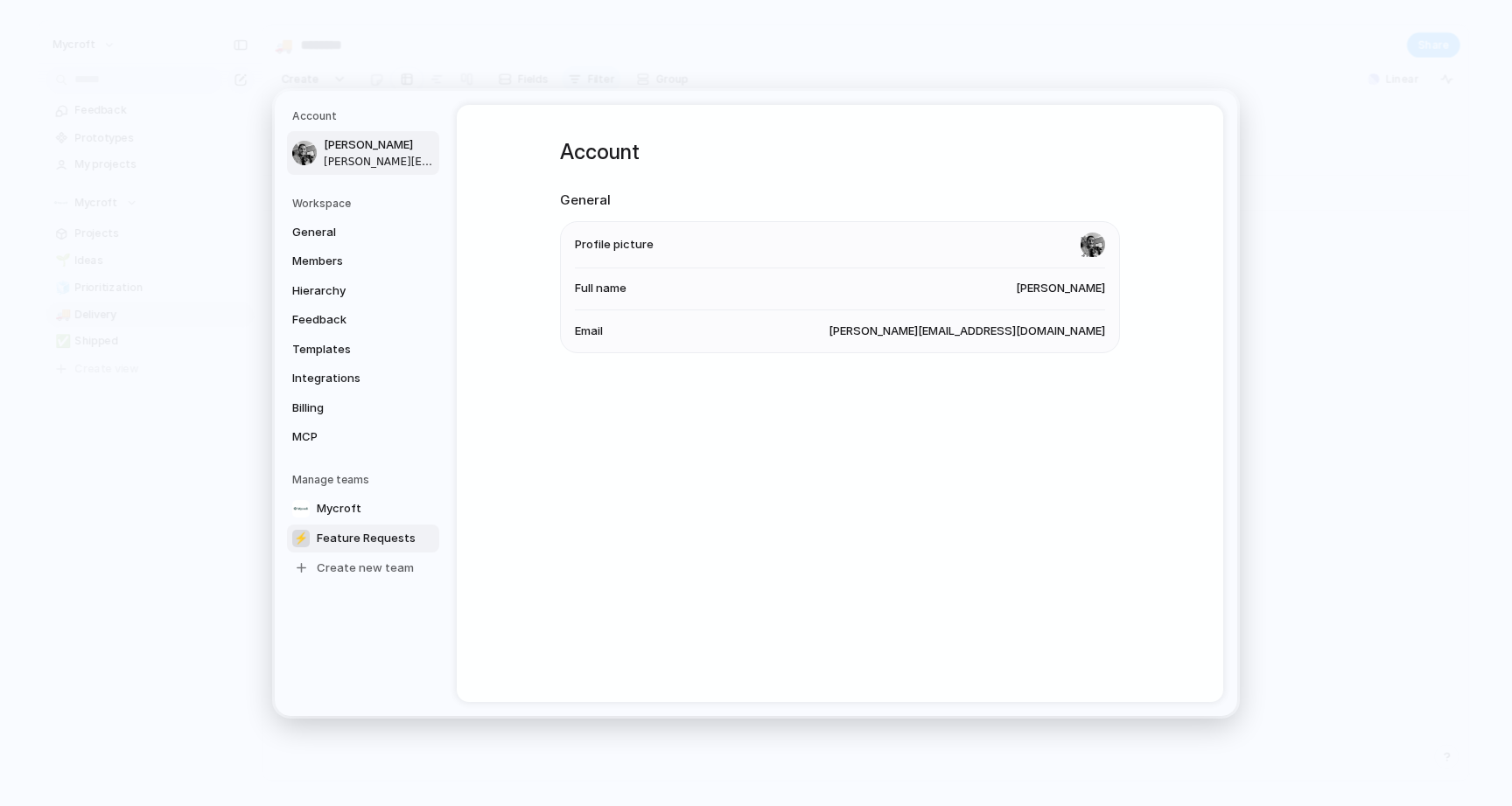
click at [360, 538] on span "Feature Requests" at bounding box center [366, 537] width 99 height 18
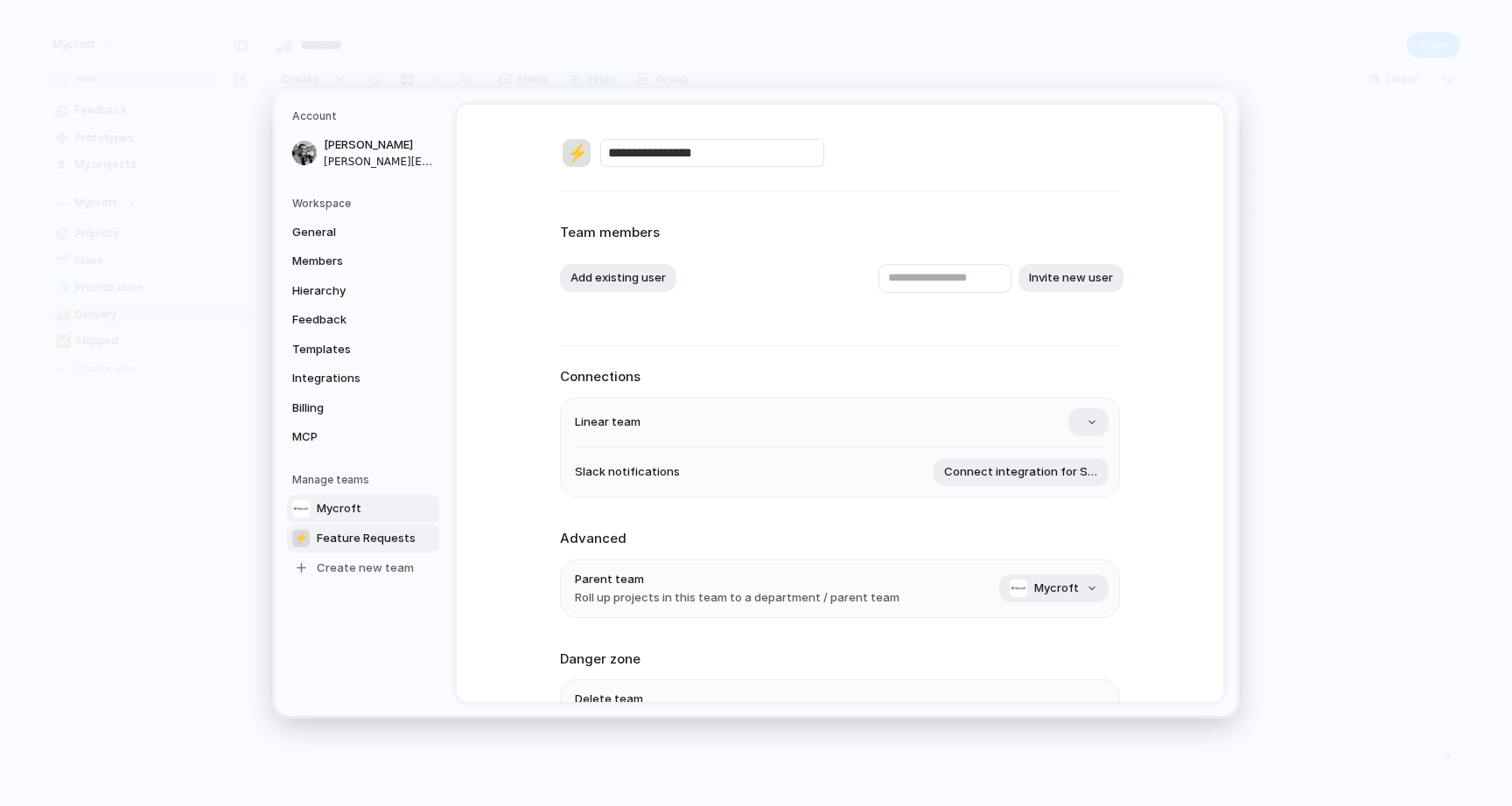
click at [357, 518] on link "Mycroft" at bounding box center [362, 508] width 152 height 28
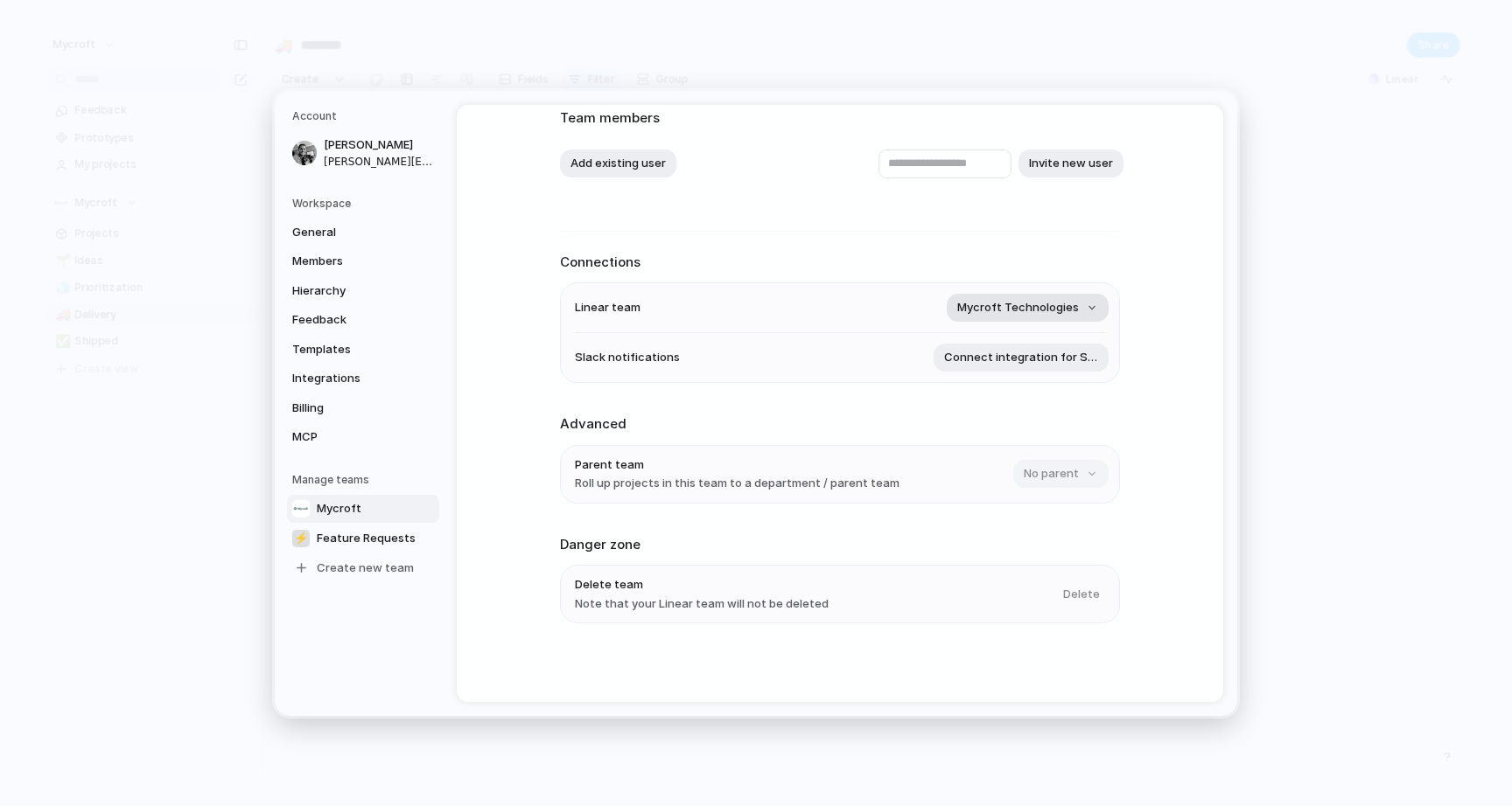
click at [1069, 309] on span "Mycroft Technologies" at bounding box center [1017, 308] width 121 height 18
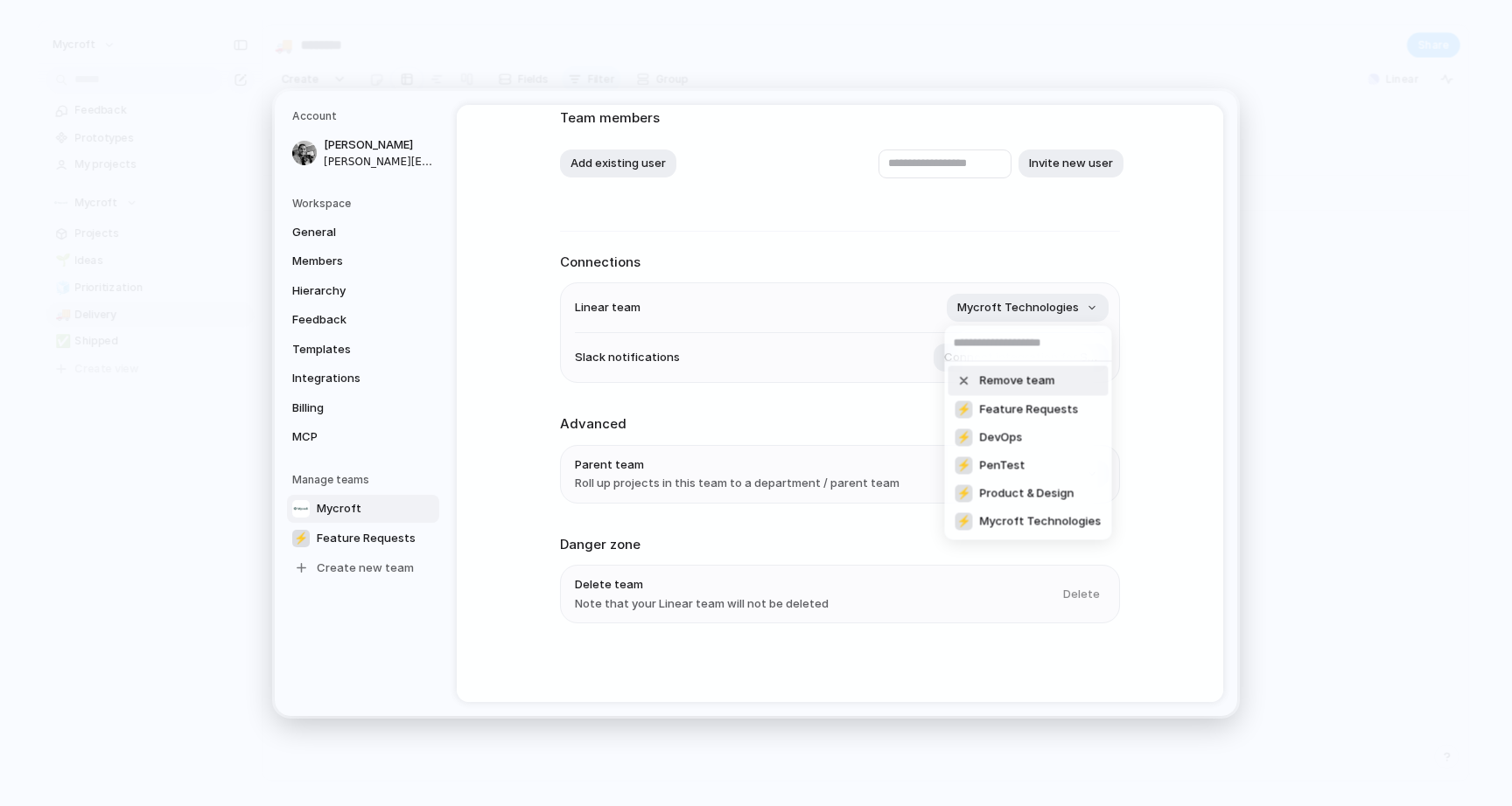
click at [1166, 339] on div "Remove team ⚡ Feature Requests ⚡ DevOps ⚡ PenTest ⚡ Product & Design ⚡ Mycroft …" at bounding box center [756, 403] width 1512 height 806
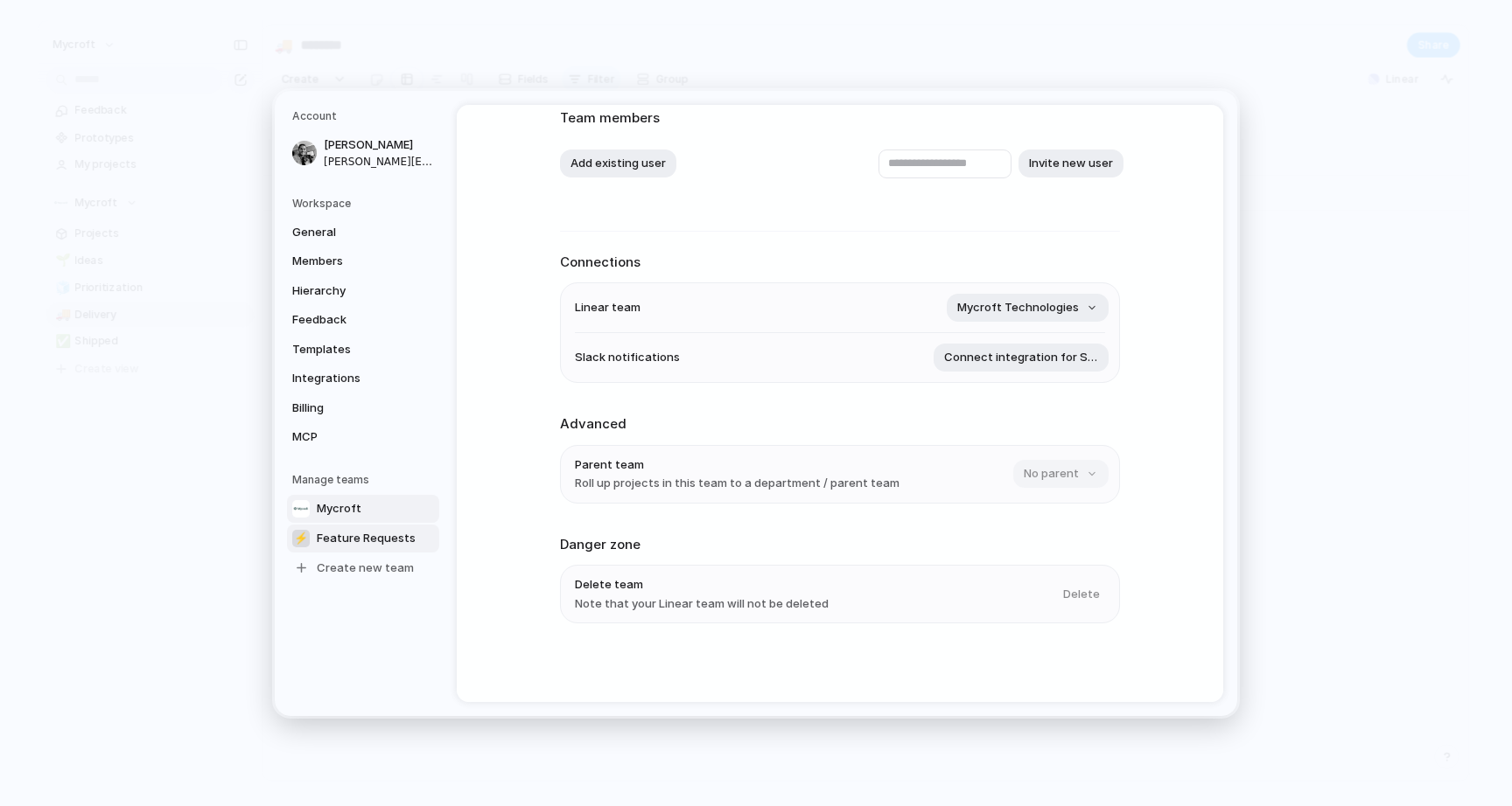
click at [351, 532] on span "Feature Requests" at bounding box center [366, 537] width 99 height 18
type input "**********"
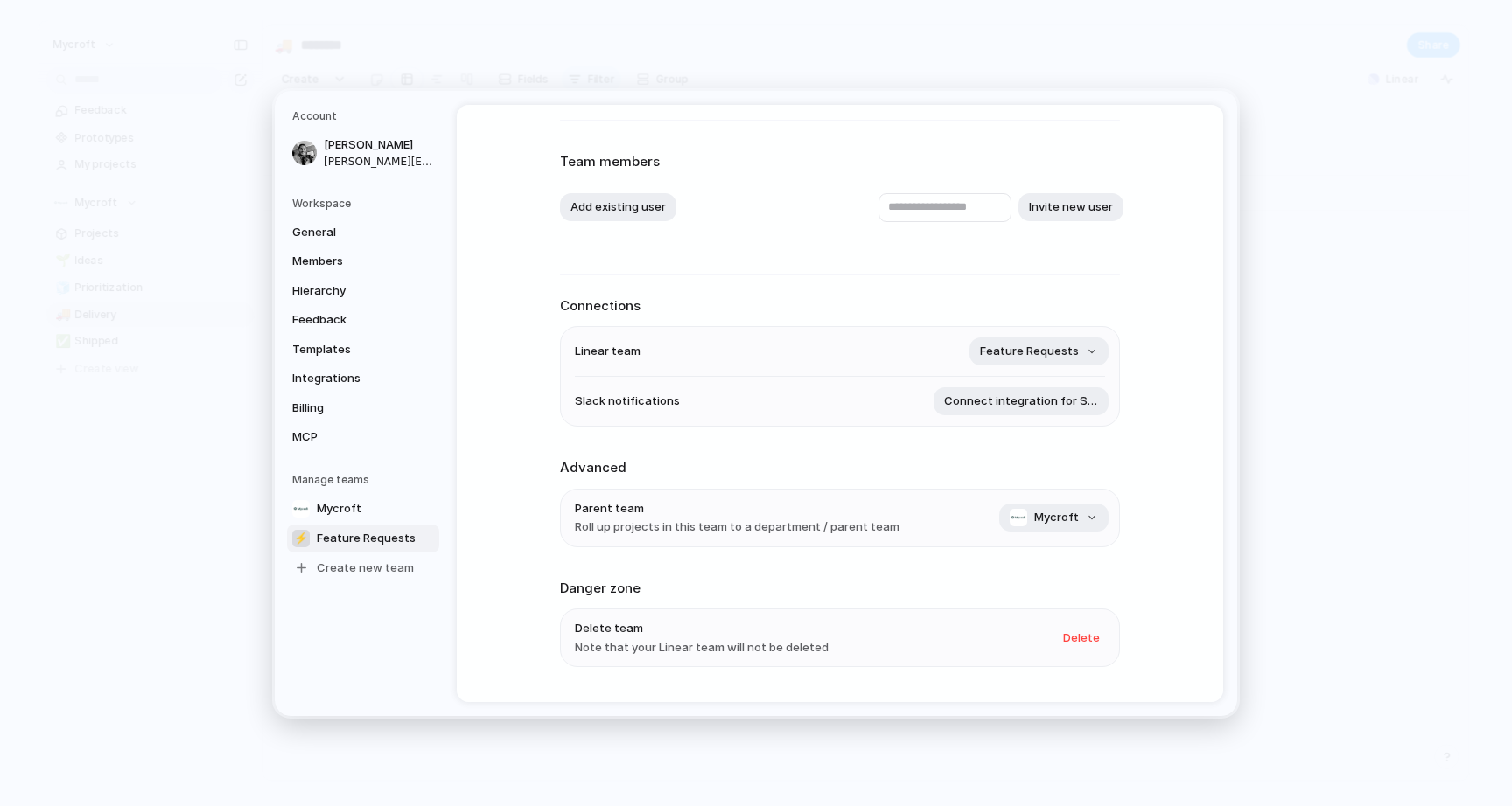
scroll to position [118, 0]
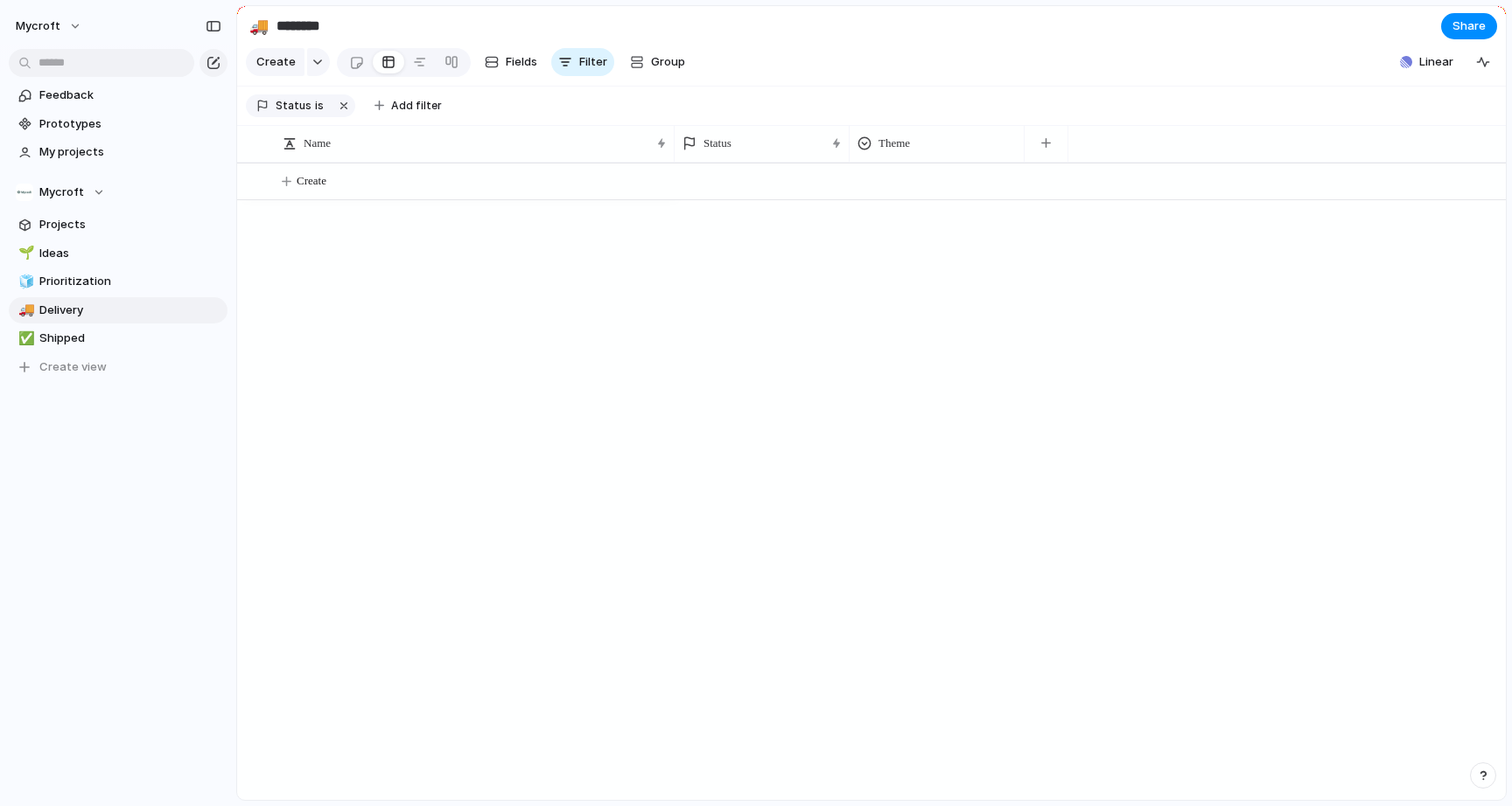
click at [1041, 67] on section "Create Fields Filter Group Zoom Collapse Linear" at bounding box center [871, 65] width 1268 height 42
click at [91, 289] on span "Prioritization" at bounding box center [130, 281] width 182 height 18
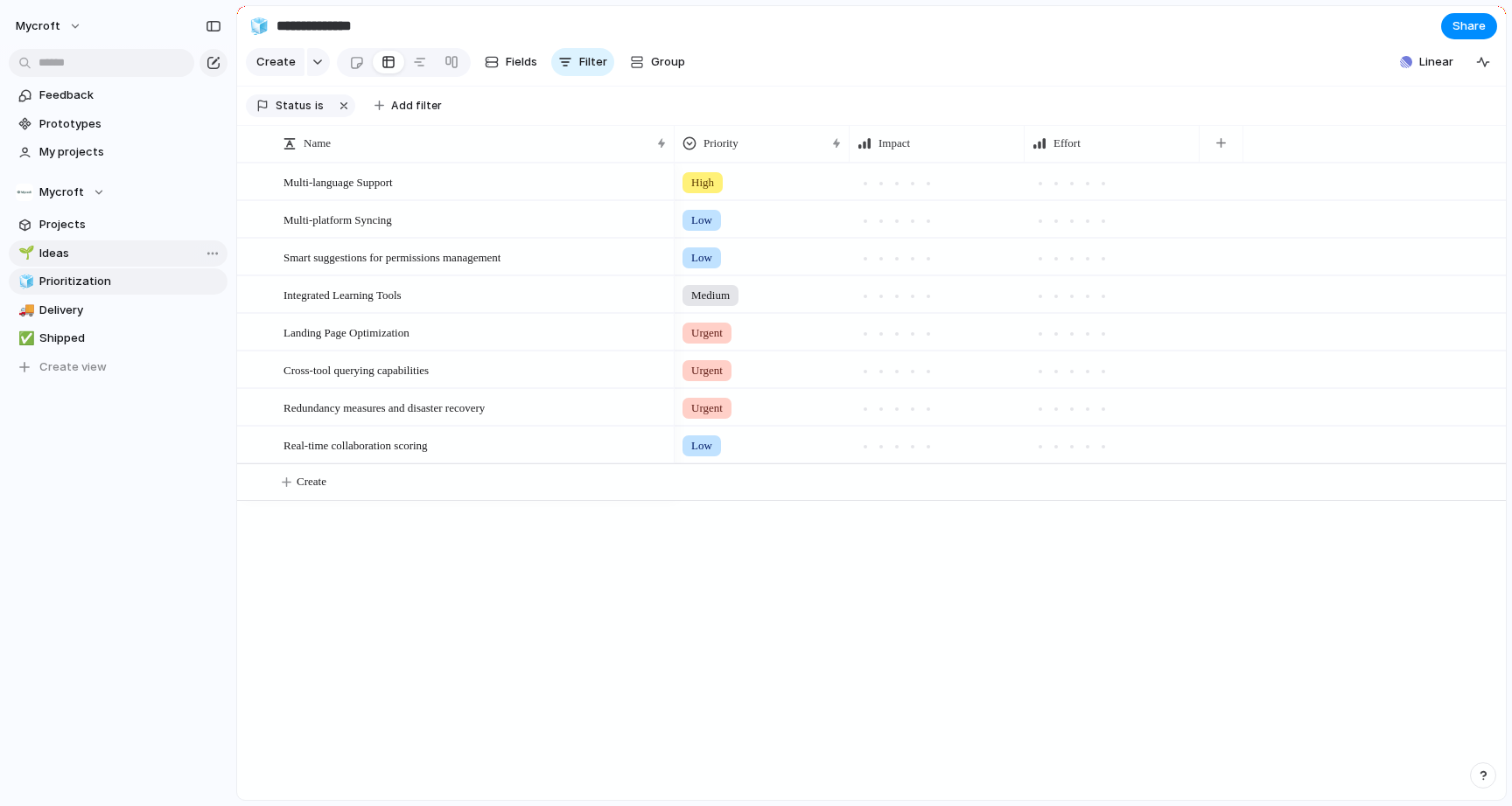
click at [67, 258] on span "Ideas" at bounding box center [130, 253] width 182 height 18
type input "*****"
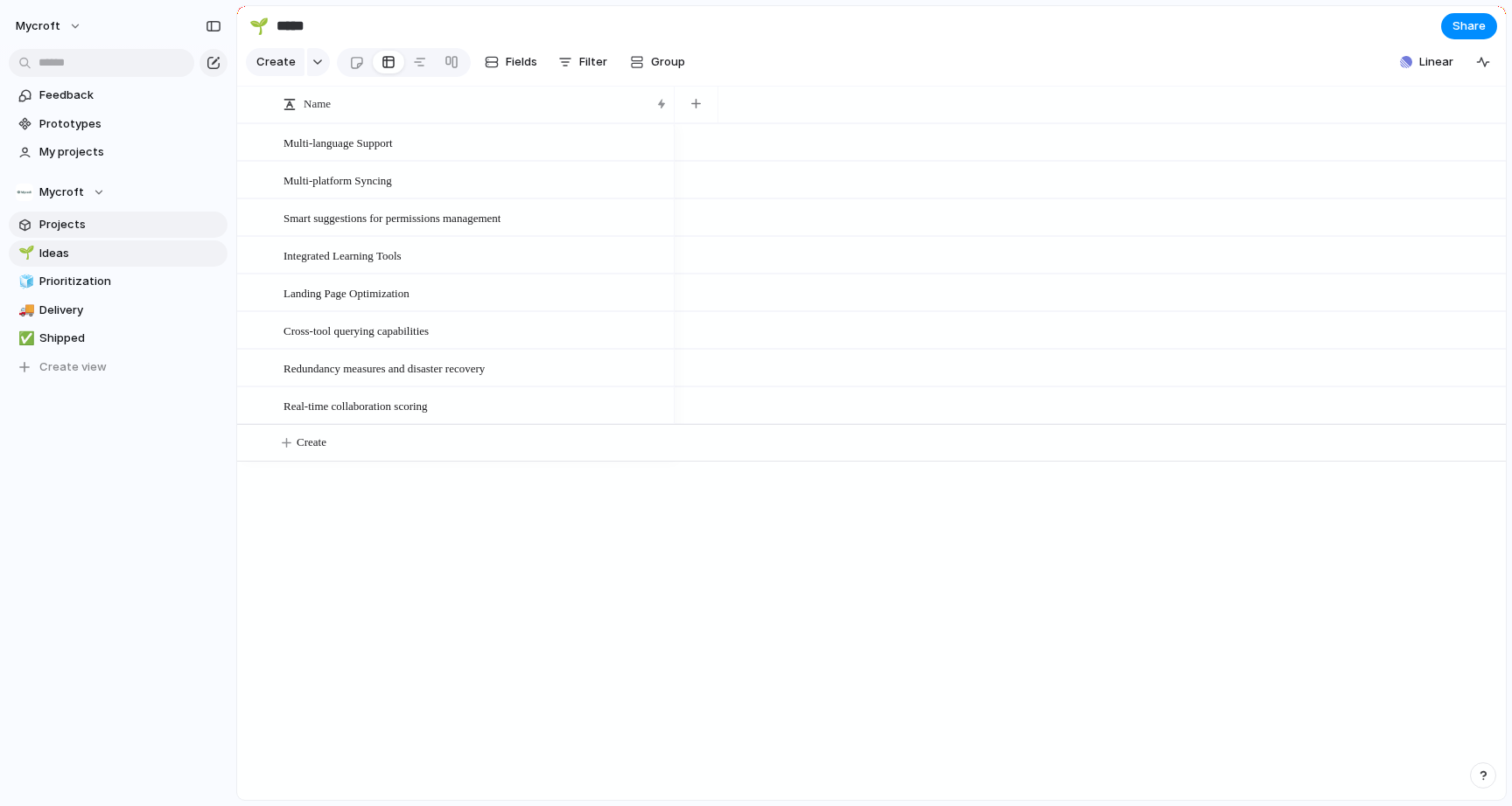
click at [77, 223] on span "Projects" at bounding box center [130, 225] width 182 height 18
click at [58, 18] on button "Mycroft" at bounding box center [49, 26] width 83 height 28
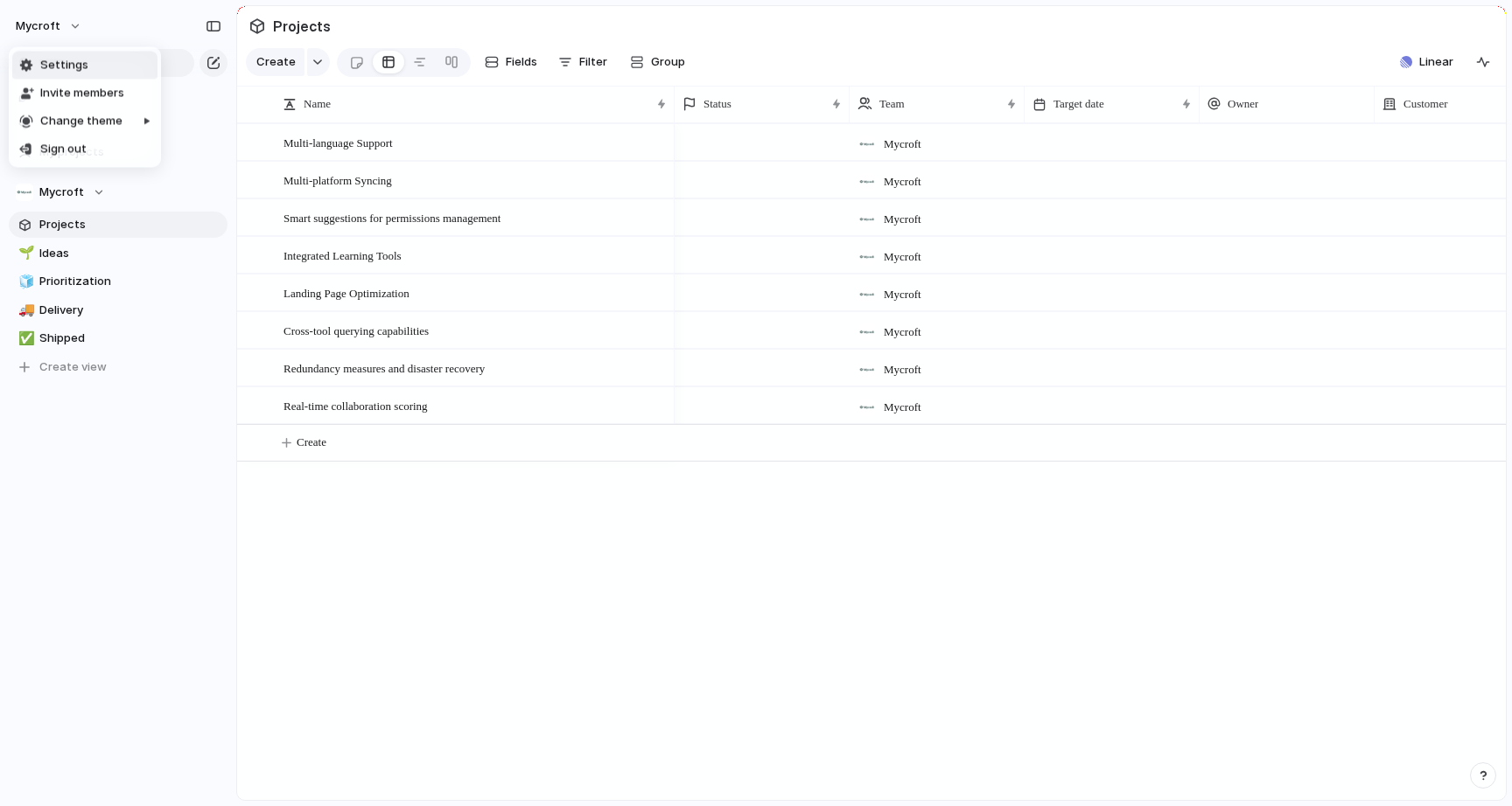
click at [105, 63] on li "Settings" at bounding box center [85, 65] width 146 height 28
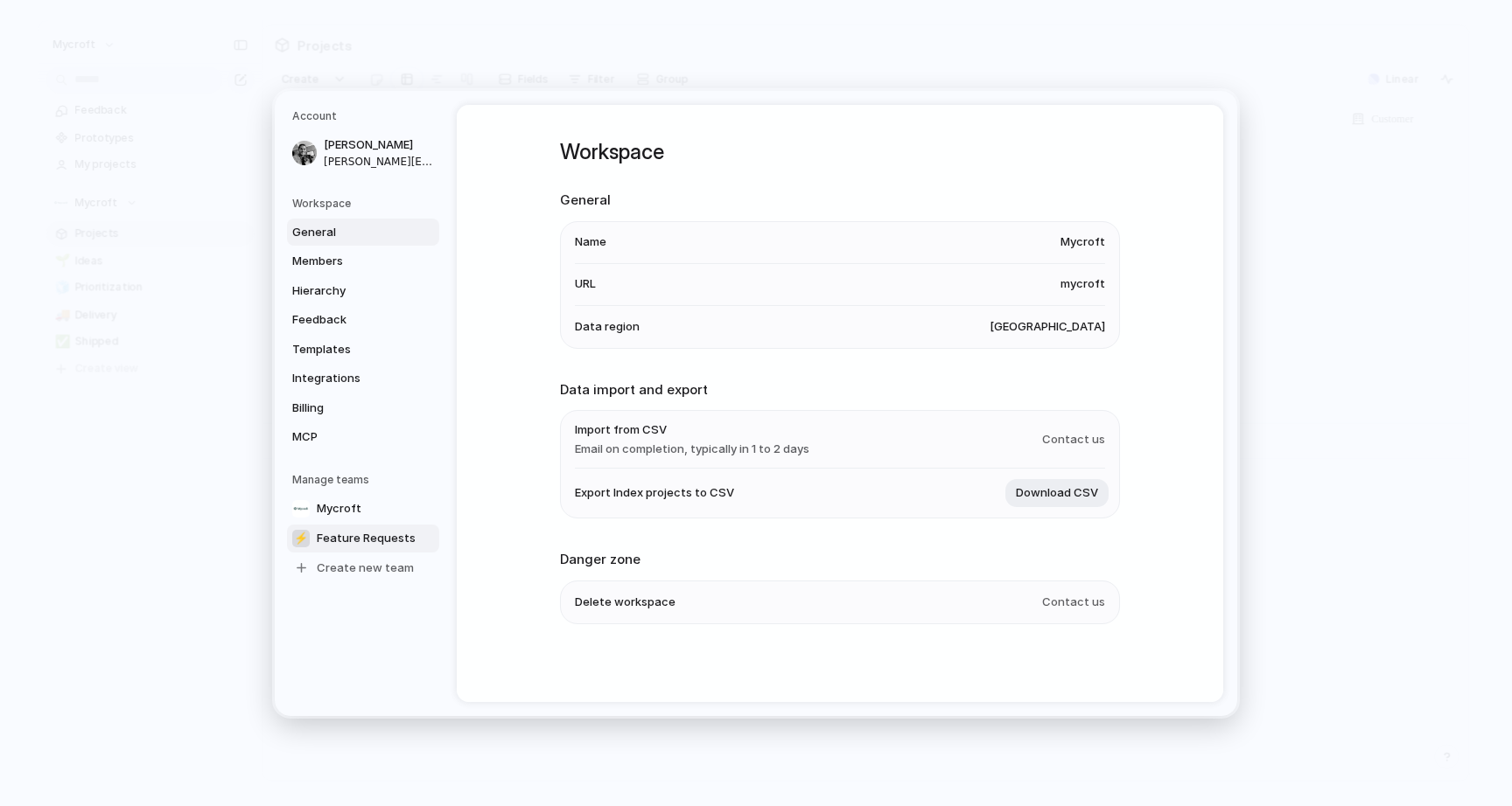
click at [353, 527] on link "⚡ Feature Requests" at bounding box center [362, 537] width 152 height 28
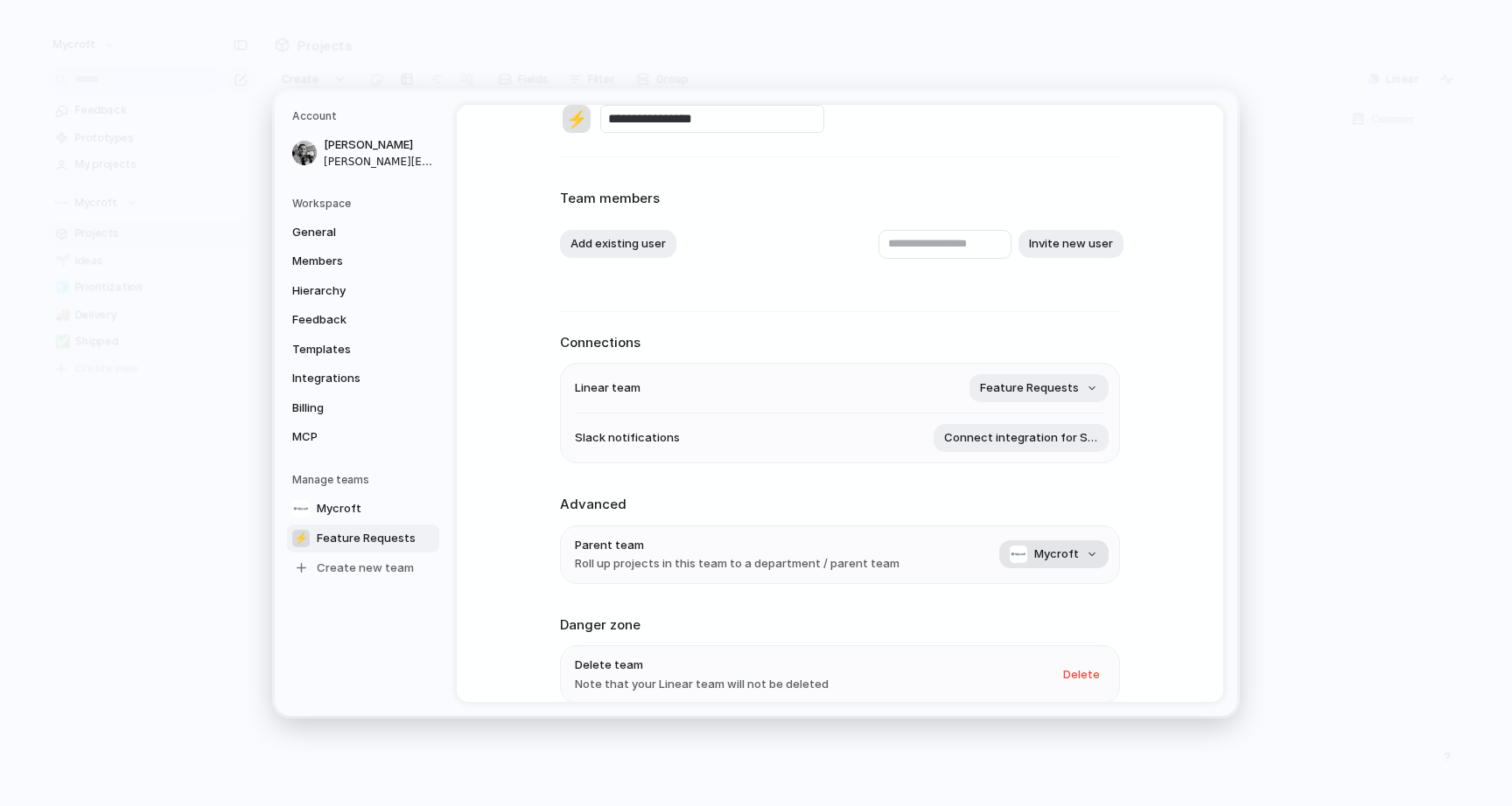
scroll to position [9, 0]
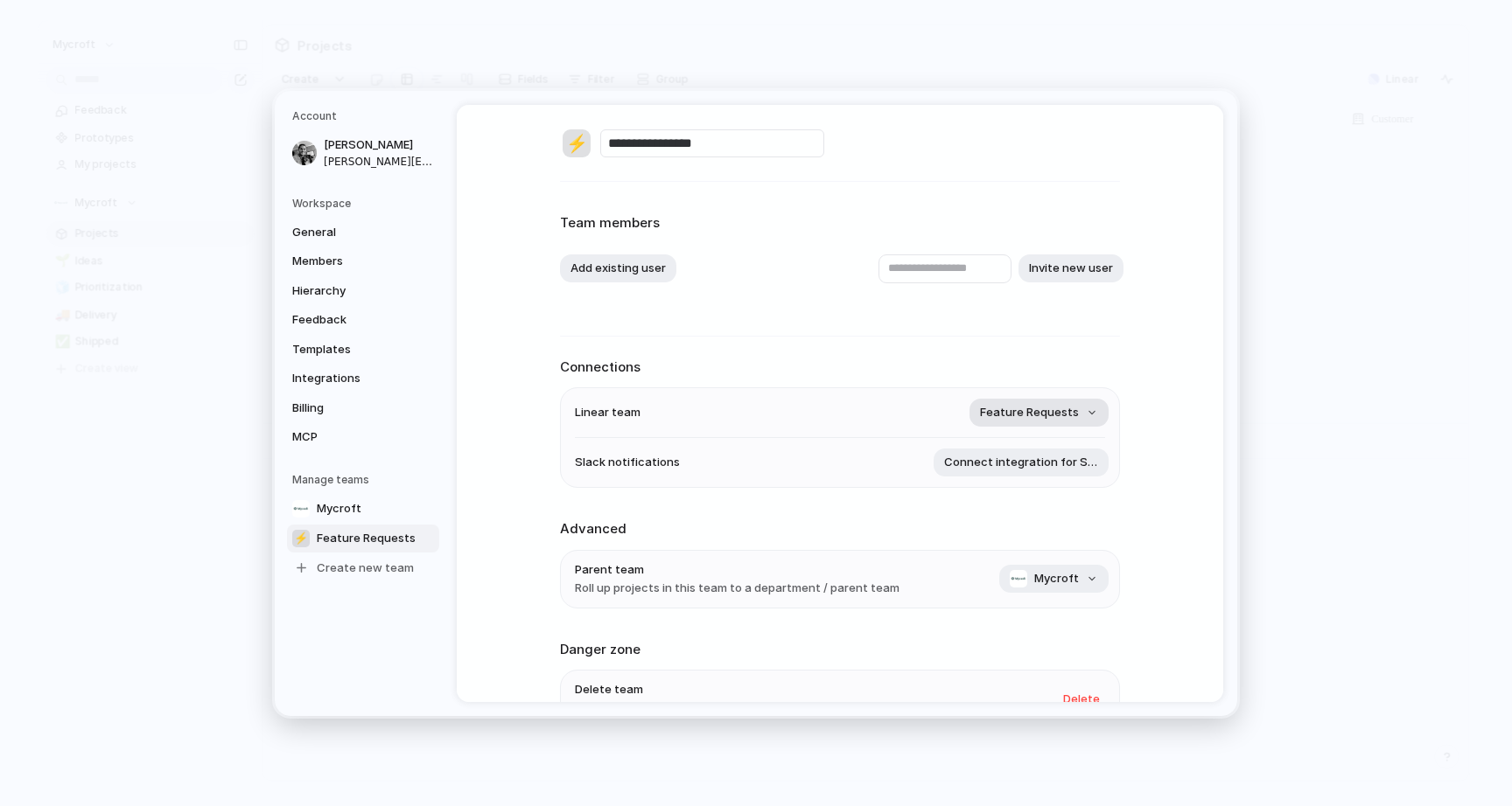
click at [1086, 416] on button "Feature Requests" at bounding box center [1039, 412] width 139 height 28
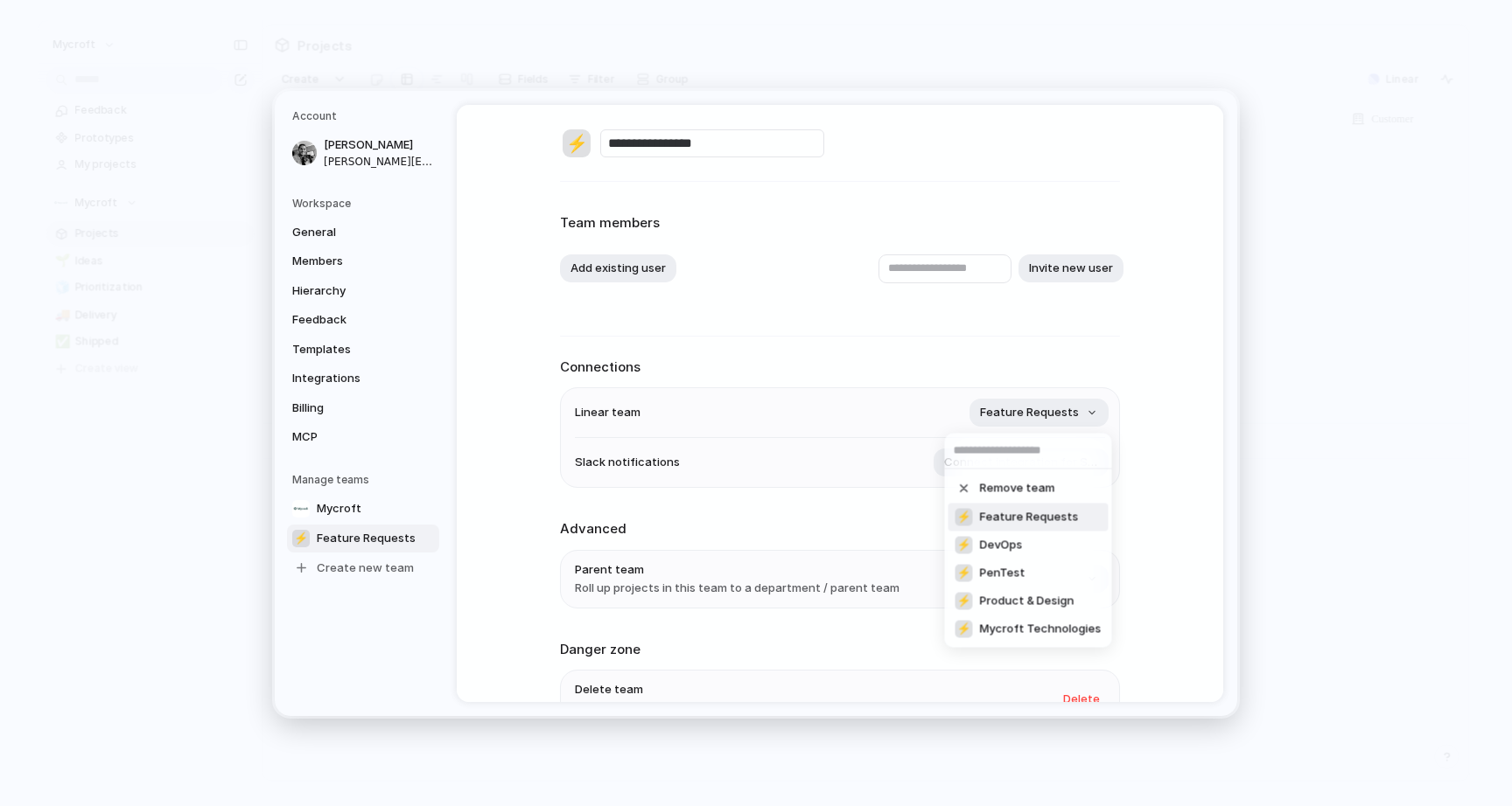
click at [1059, 515] on span "Feature Requests" at bounding box center [1029, 518] width 99 height 18
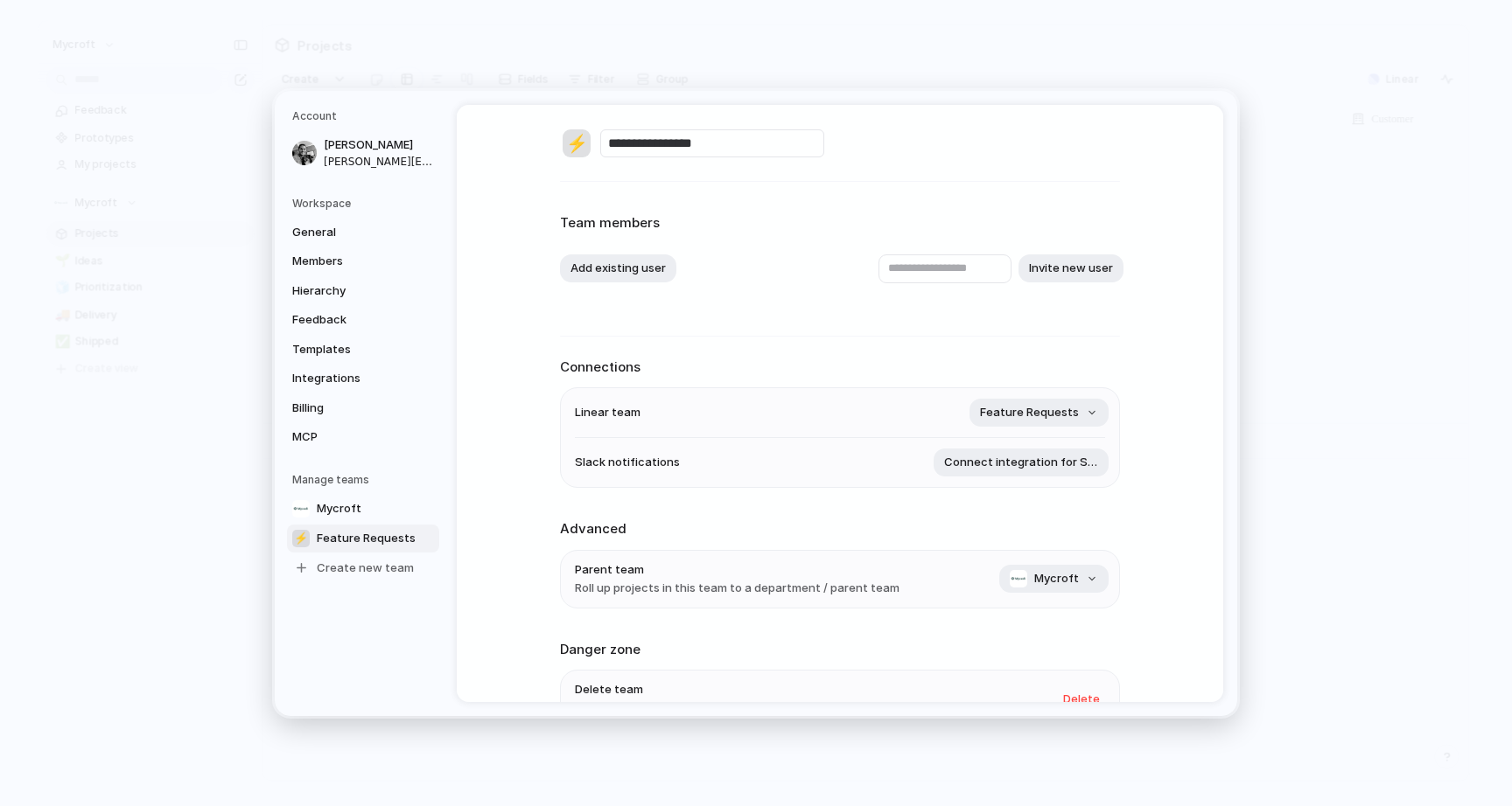
scroll to position [0, 0]
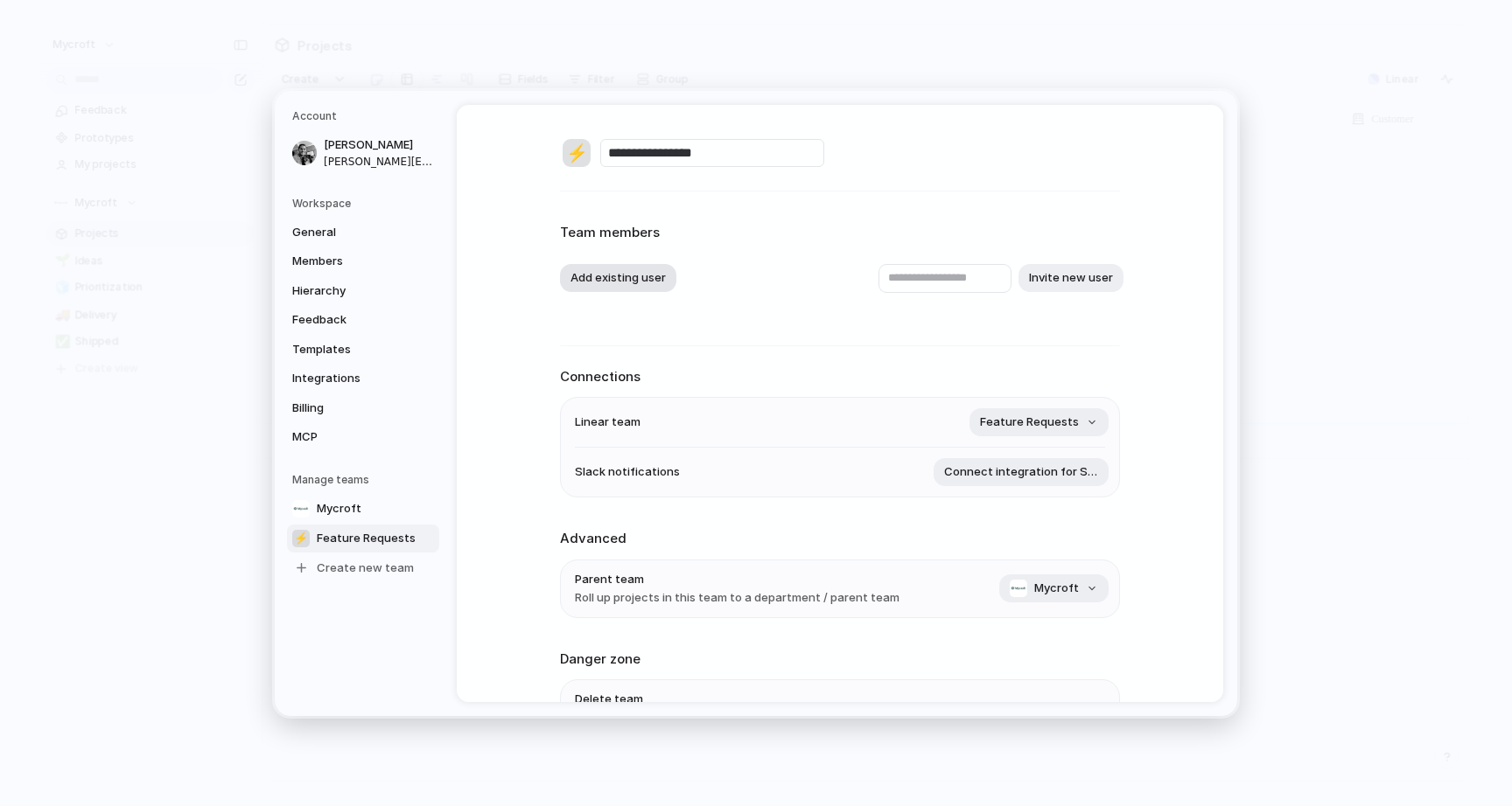
click at [636, 279] on button "Add existing user" at bounding box center [618, 278] width 117 height 28
click at [630, 373] on div "[PERSON_NAME]" at bounding box center [756, 403] width 1512 height 806
click at [655, 287] on button "Add existing user" at bounding box center [618, 278] width 117 height 28
click at [637, 342] on li "[PERSON_NAME]" at bounding box center [635, 354] width 143 height 28
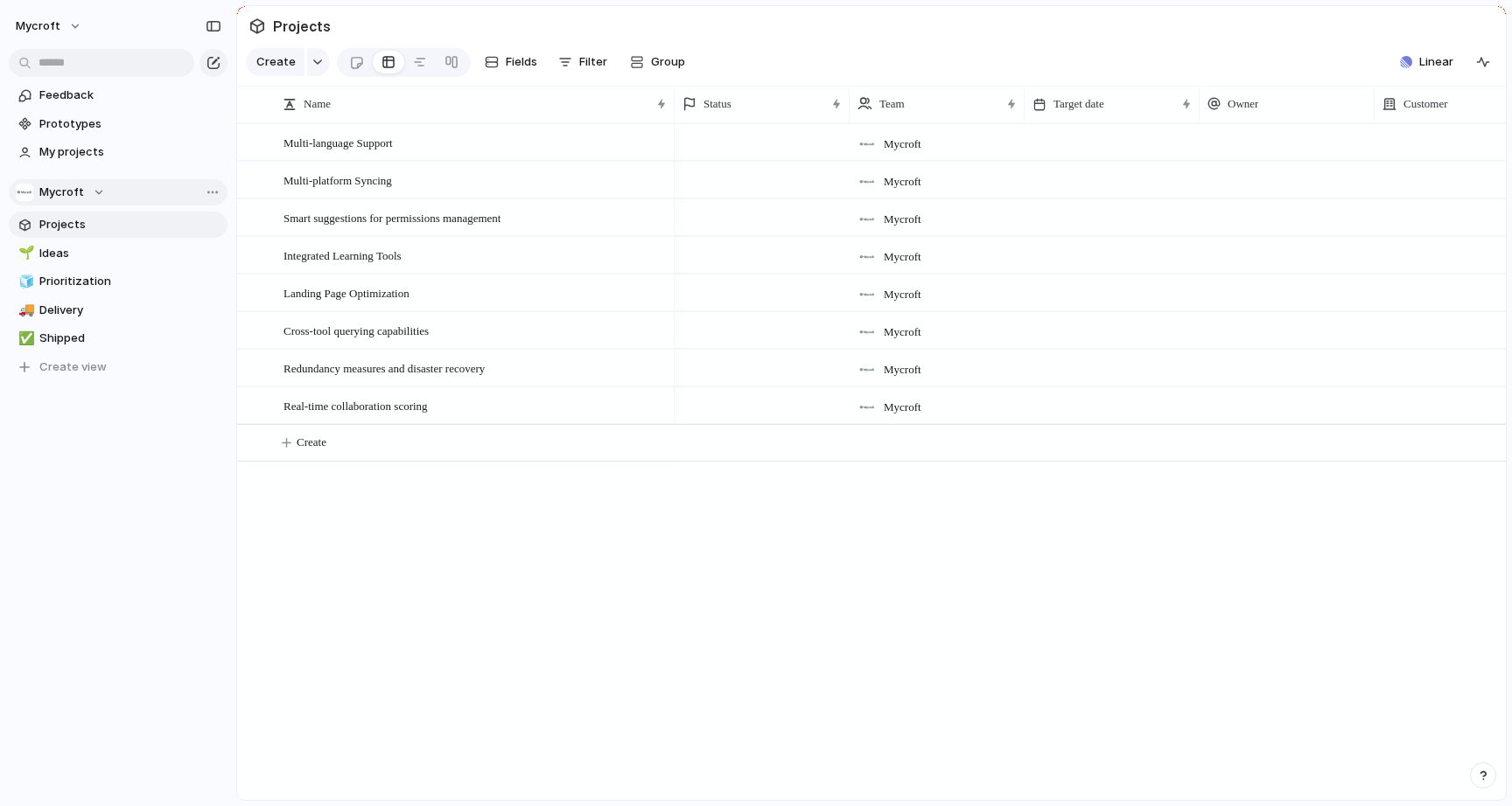
click at [91, 188] on div "Mycroft" at bounding box center [61, 192] width 90 height 18
click at [86, 284] on div "⚡ Feature Requests" at bounding box center [90, 293] width 127 height 21
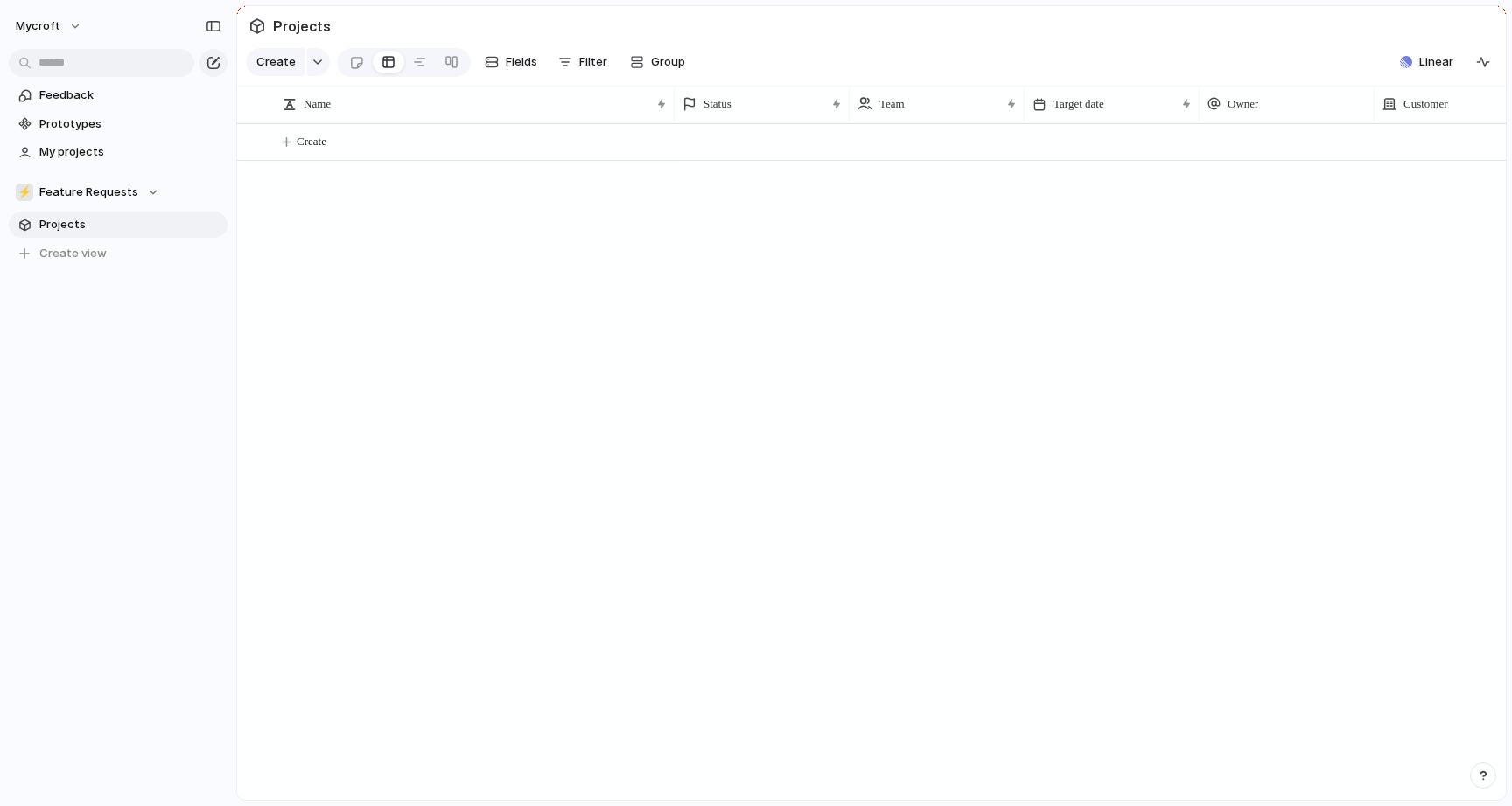
click at [84, 230] on span "Projects" at bounding box center [130, 225] width 182 height 18
click at [98, 188] on span "Feature Requests" at bounding box center [89, 192] width 99 height 18
click at [63, 254] on div "Mycroft" at bounding box center [63, 263] width 73 height 21
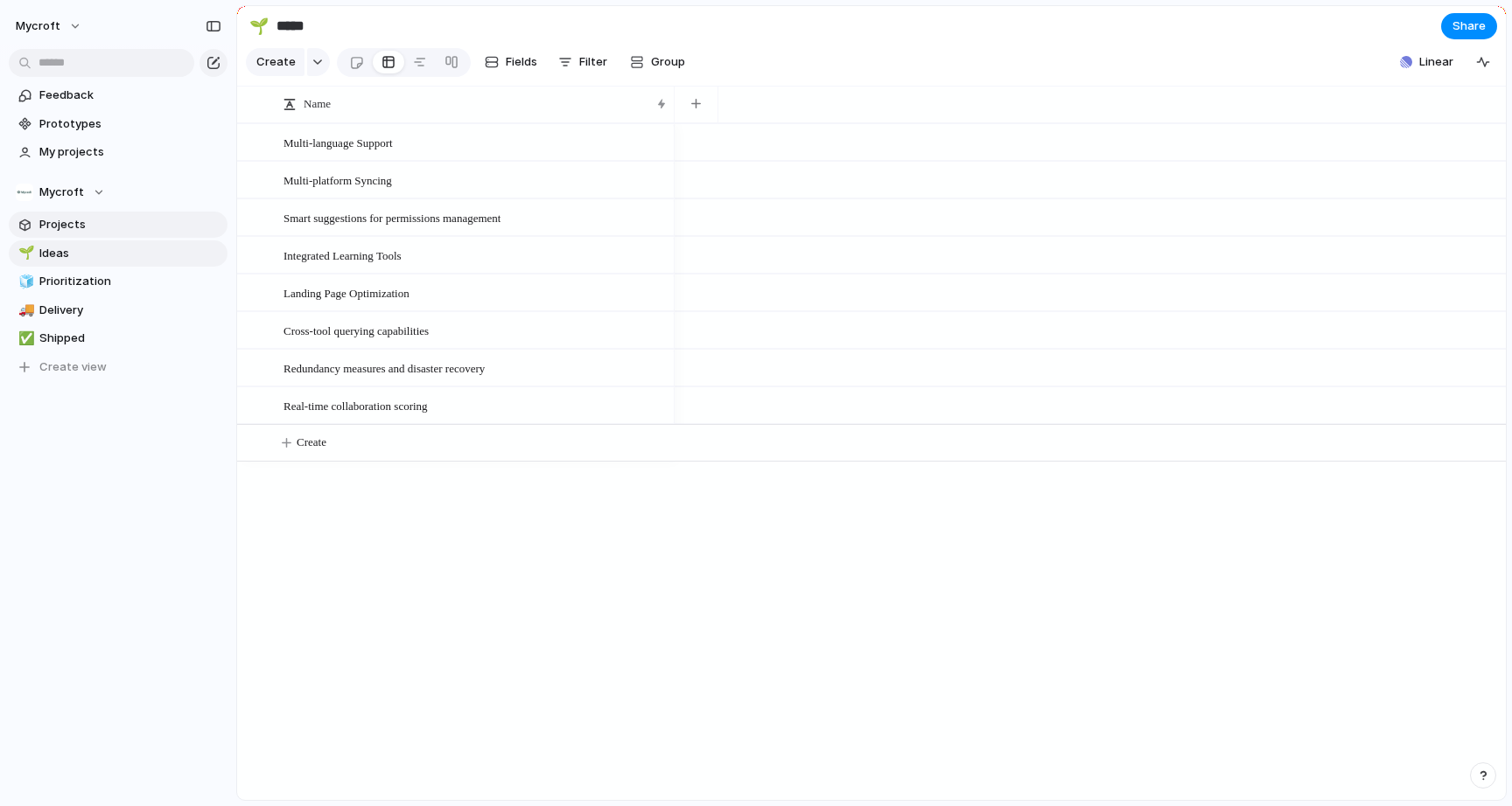
click at [118, 233] on link "Projects" at bounding box center [118, 225] width 218 height 26
click at [77, 23] on button "Mycroft" at bounding box center [49, 26] width 83 height 28
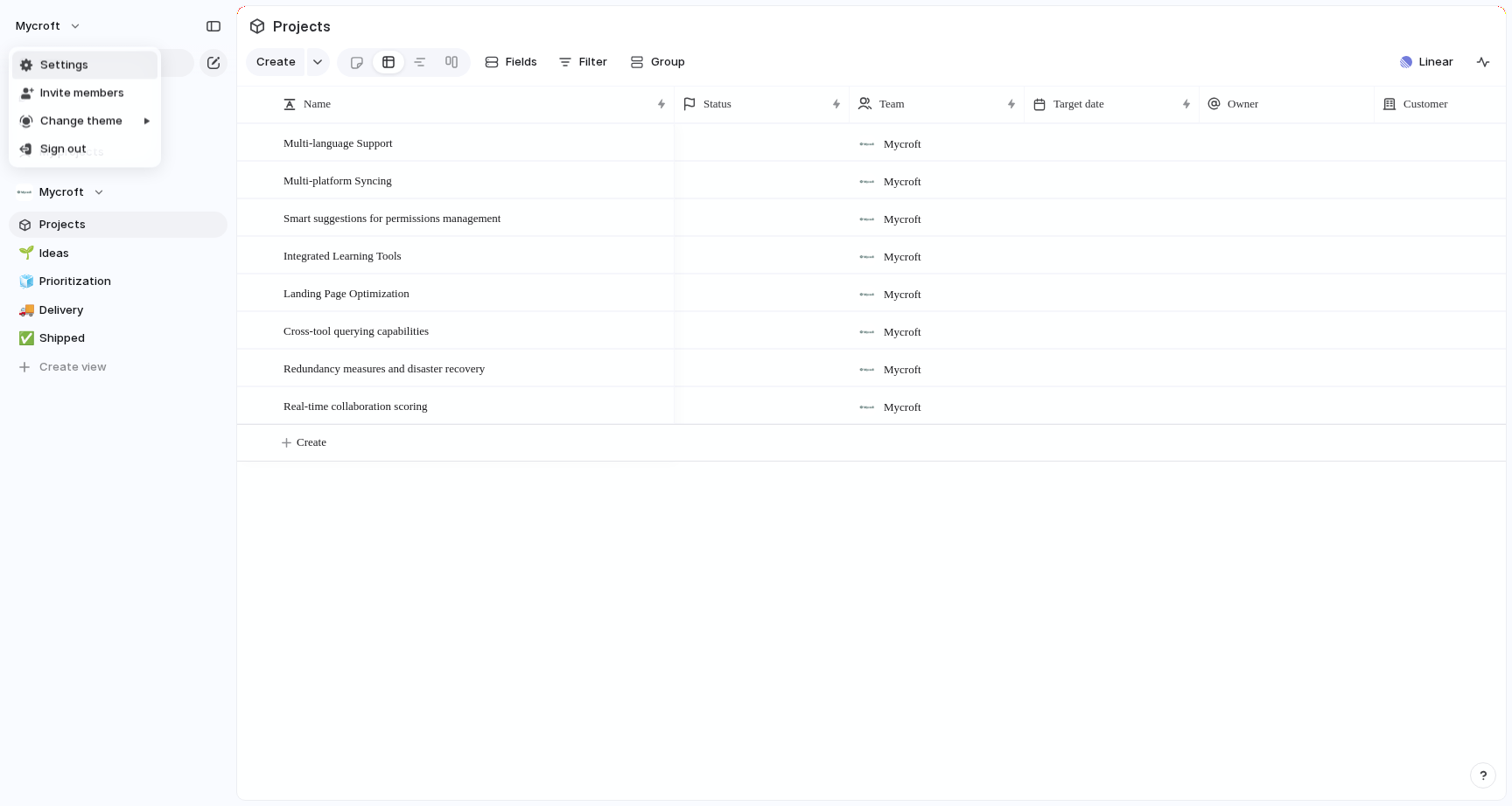
click at [1466, 57] on div "Settings Invite members Change theme Sign out" at bounding box center [756, 403] width 1512 height 806
click at [64, 21] on button "Mycroft" at bounding box center [49, 26] width 83 height 28
click at [203, 228] on span "Forest" at bounding box center [187, 233] width 35 height 18
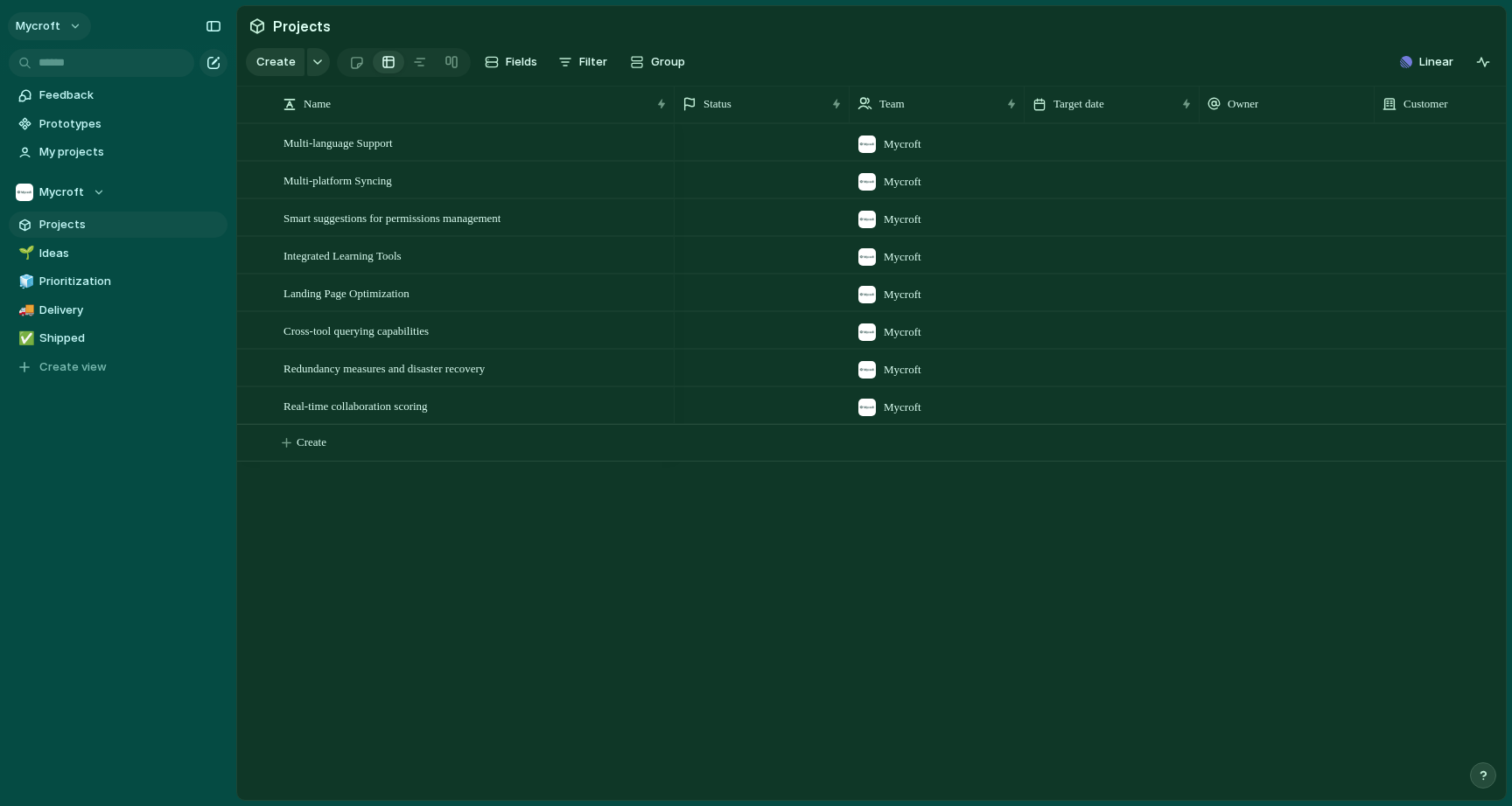
click at [61, 34] on button "Mycroft" at bounding box center [49, 26] width 83 height 28
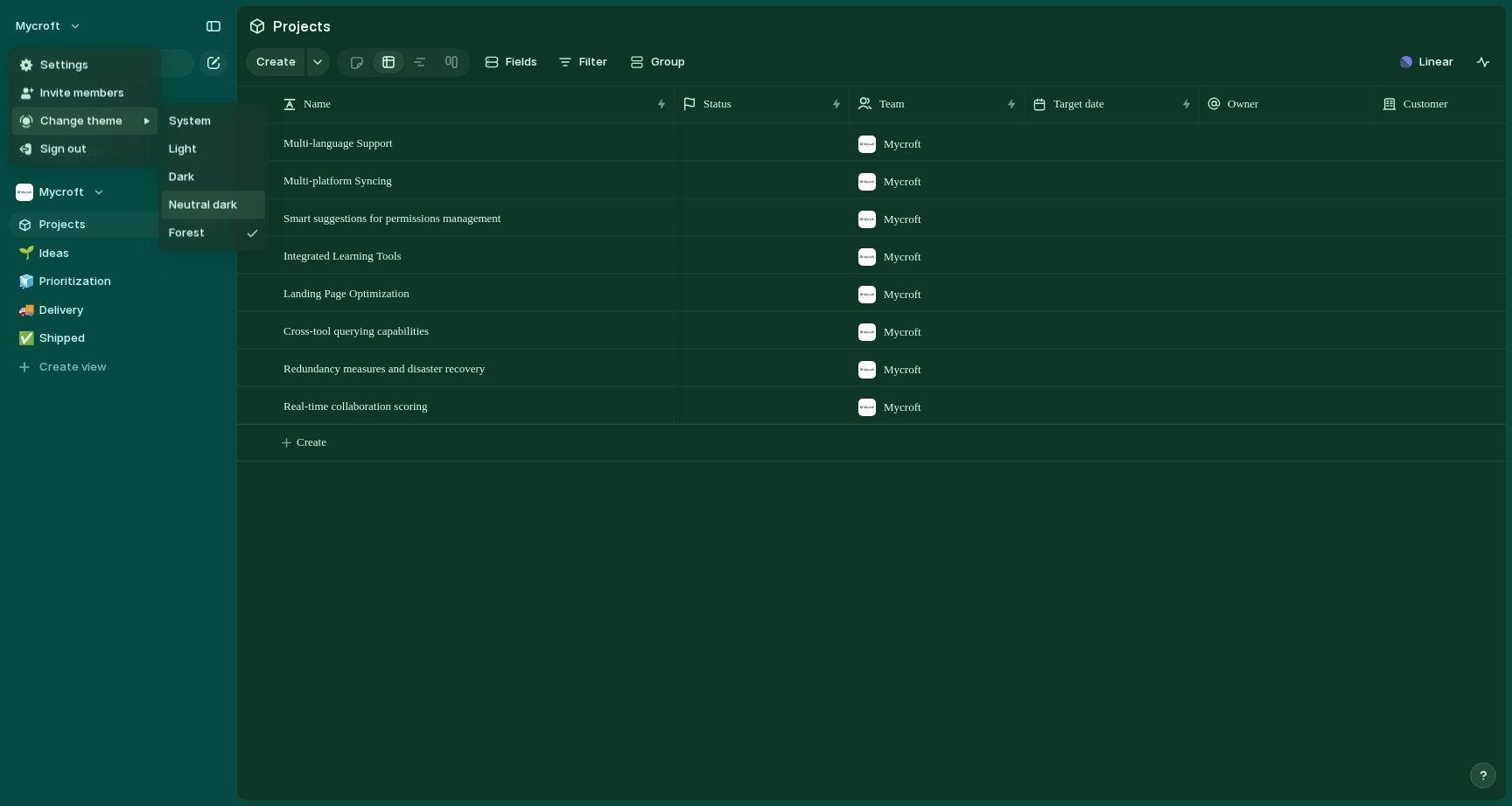
click at [203, 207] on span "Neutral dark" at bounding box center [203, 205] width 68 height 18
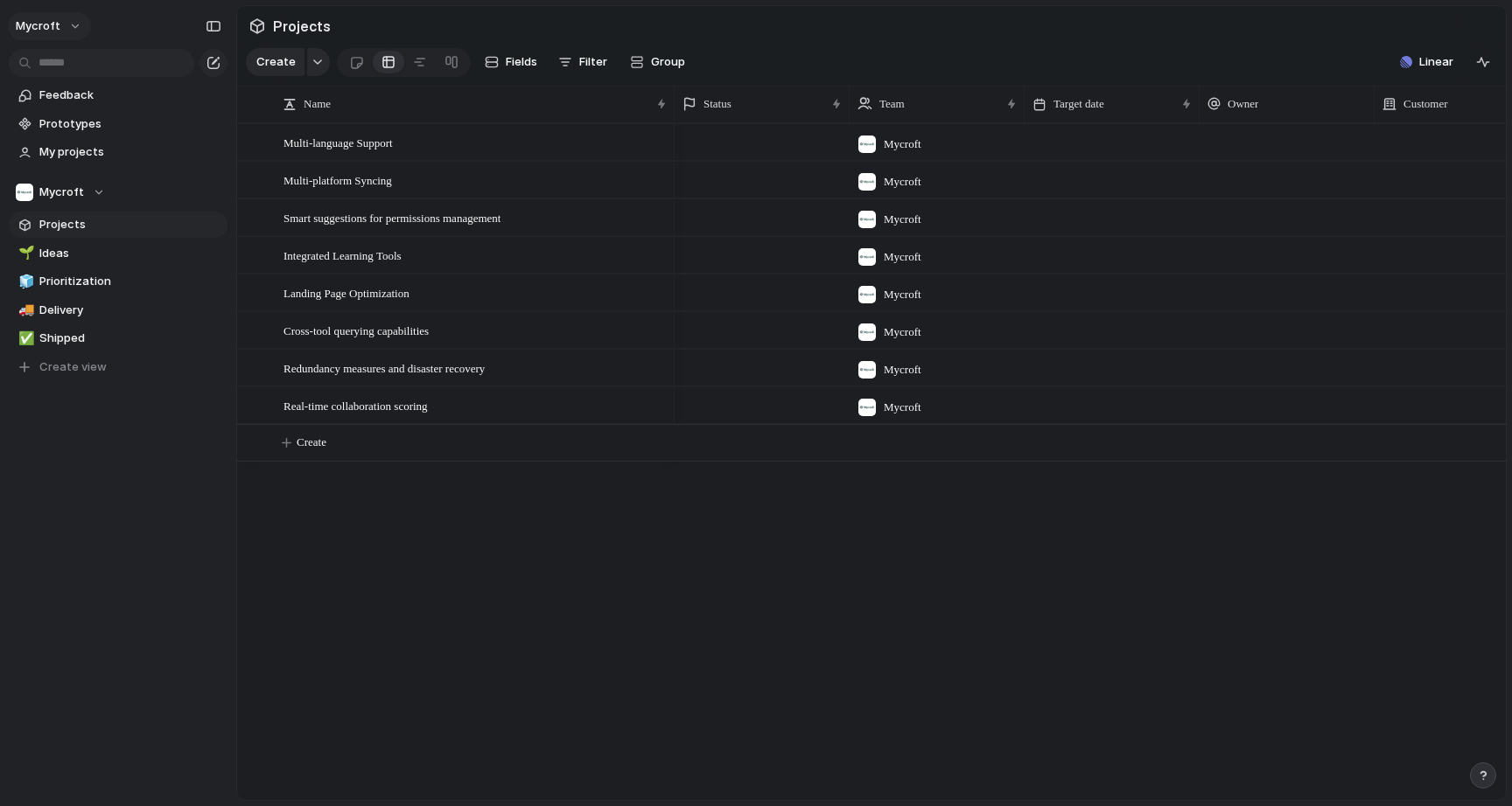
click at [57, 21] on span "Mycroft" at bounding box center [38, 26] width 45 height 18
click at [97, 66] on li "Settings" at bounding box center [85, 65] width 146 height 28
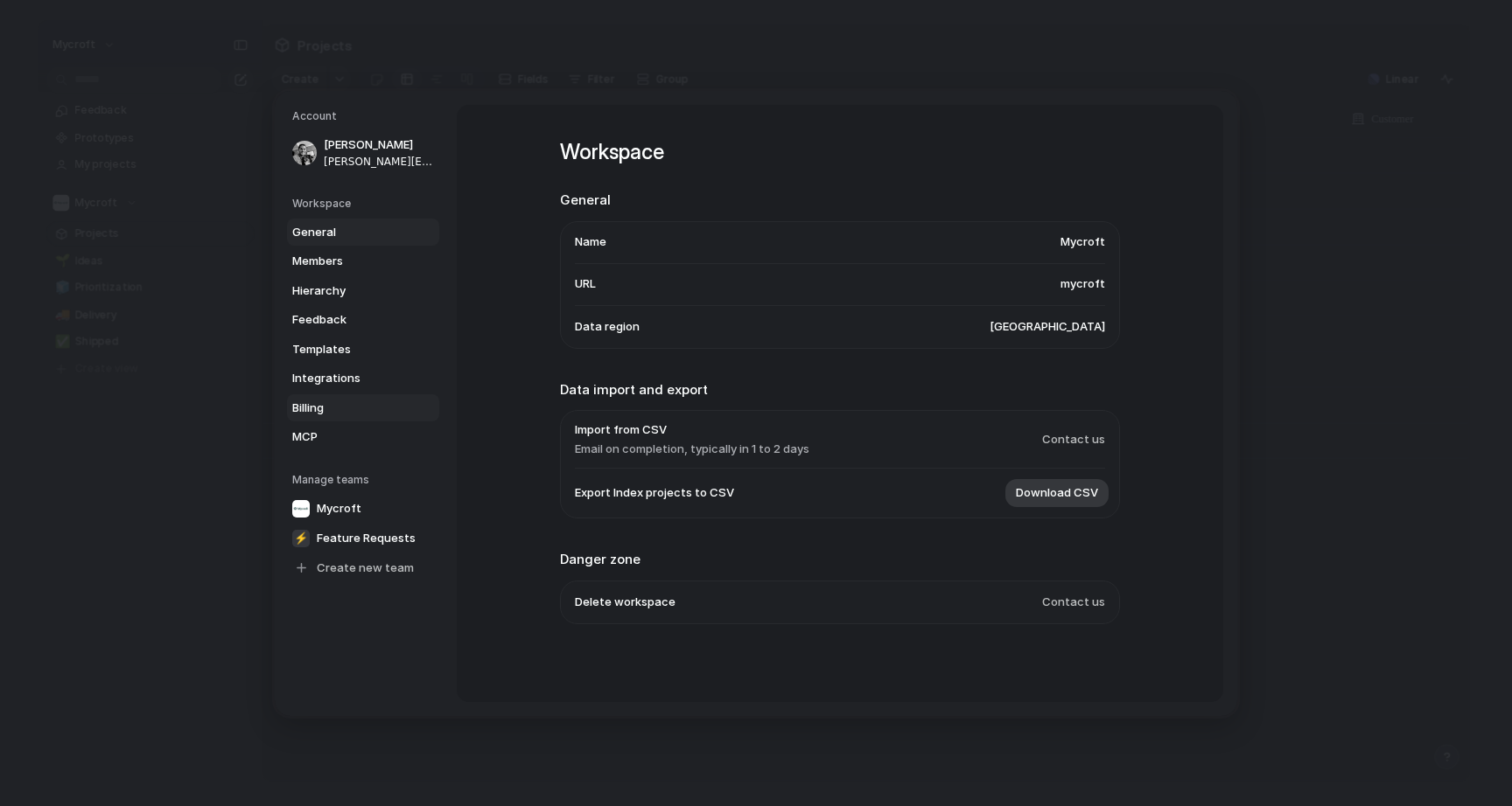
click at [328, 406] on span "Billing" at bounding box center [348, 407] width 112 height 18
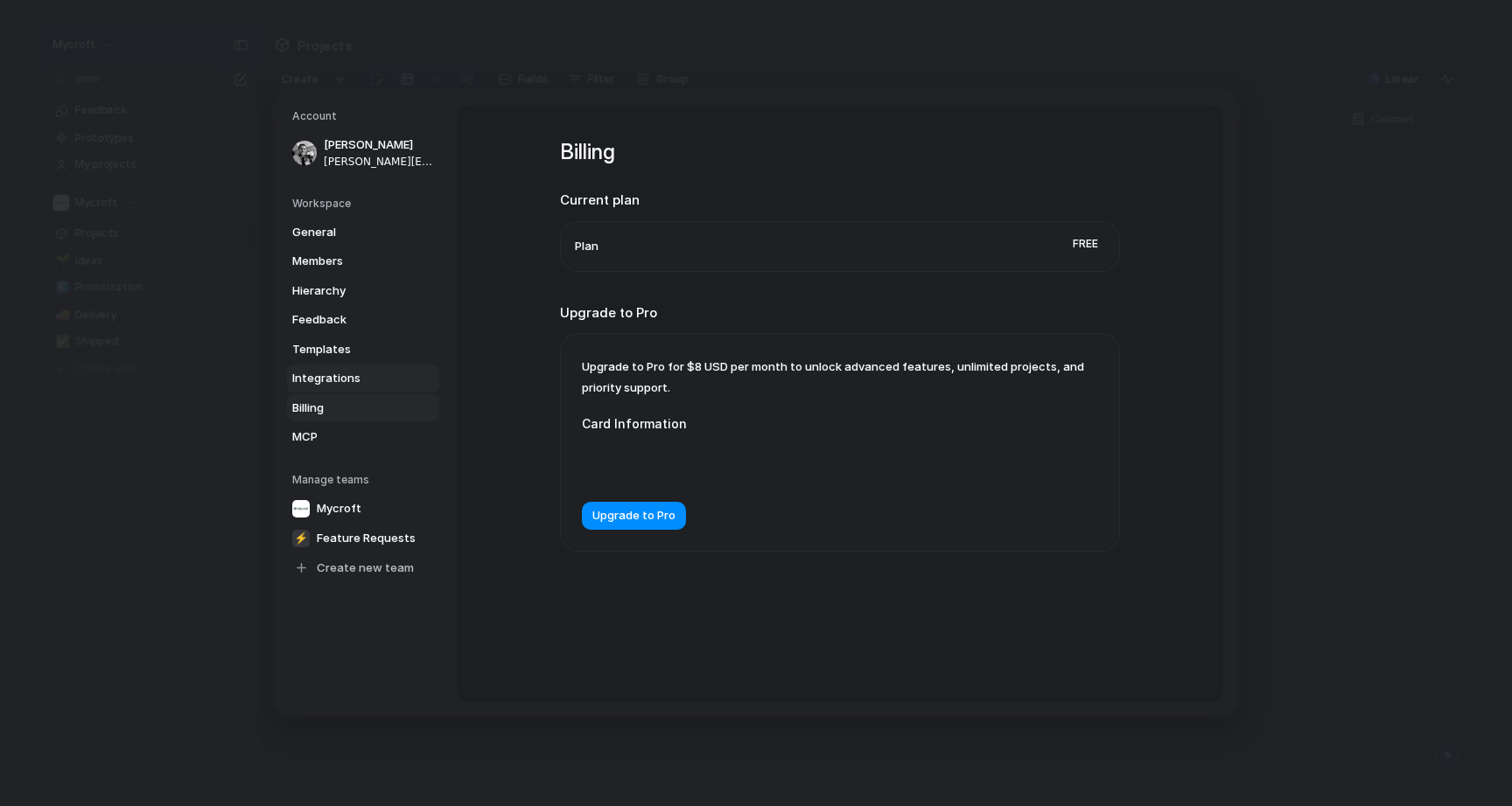
click at [341, 379] on span "Integrations" at bounding box center [348, 379] width 112 height 18
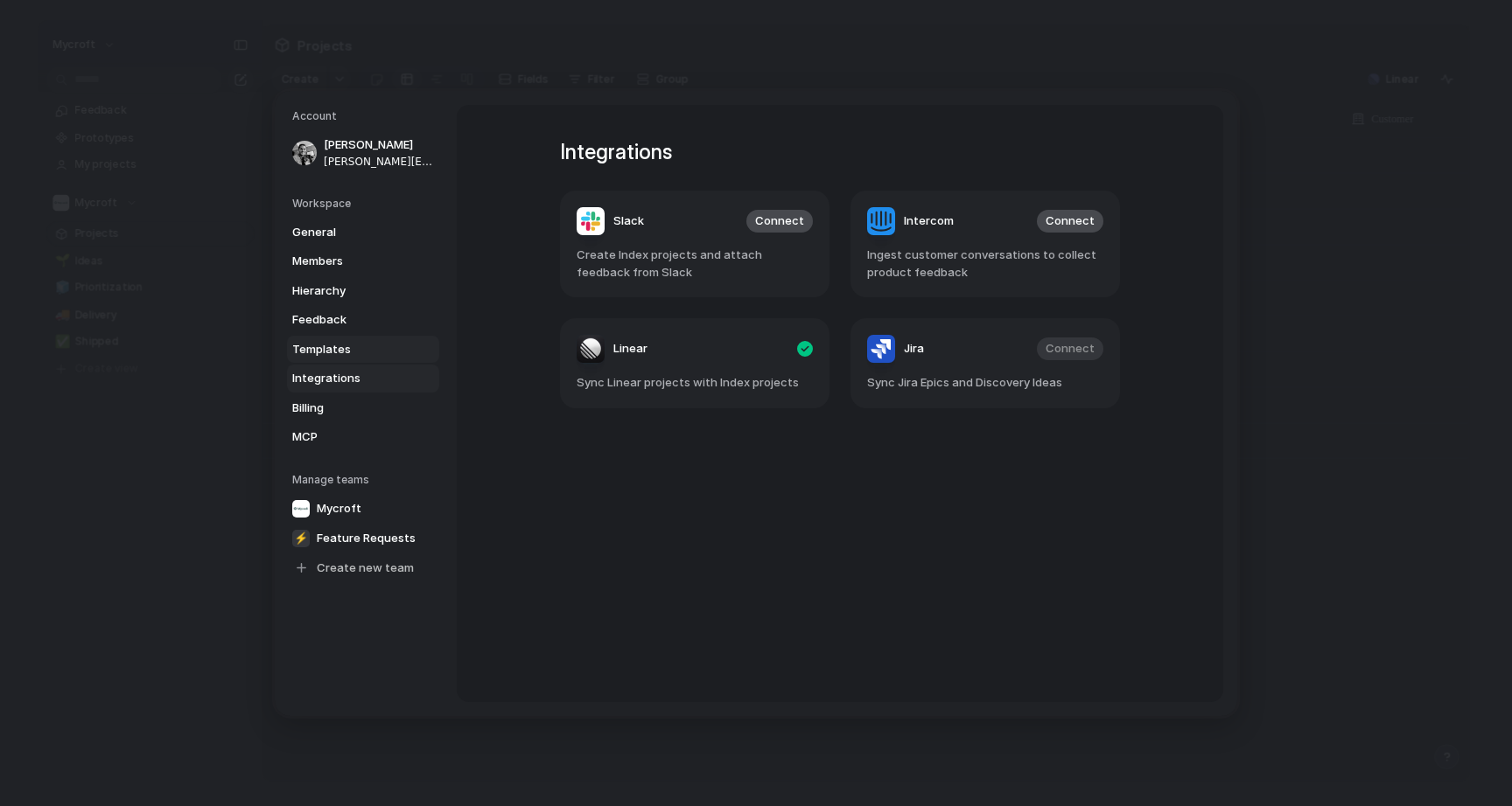
click at [336, 346] on span "Templates" at bounding box center [348, 349] width 112 height 18
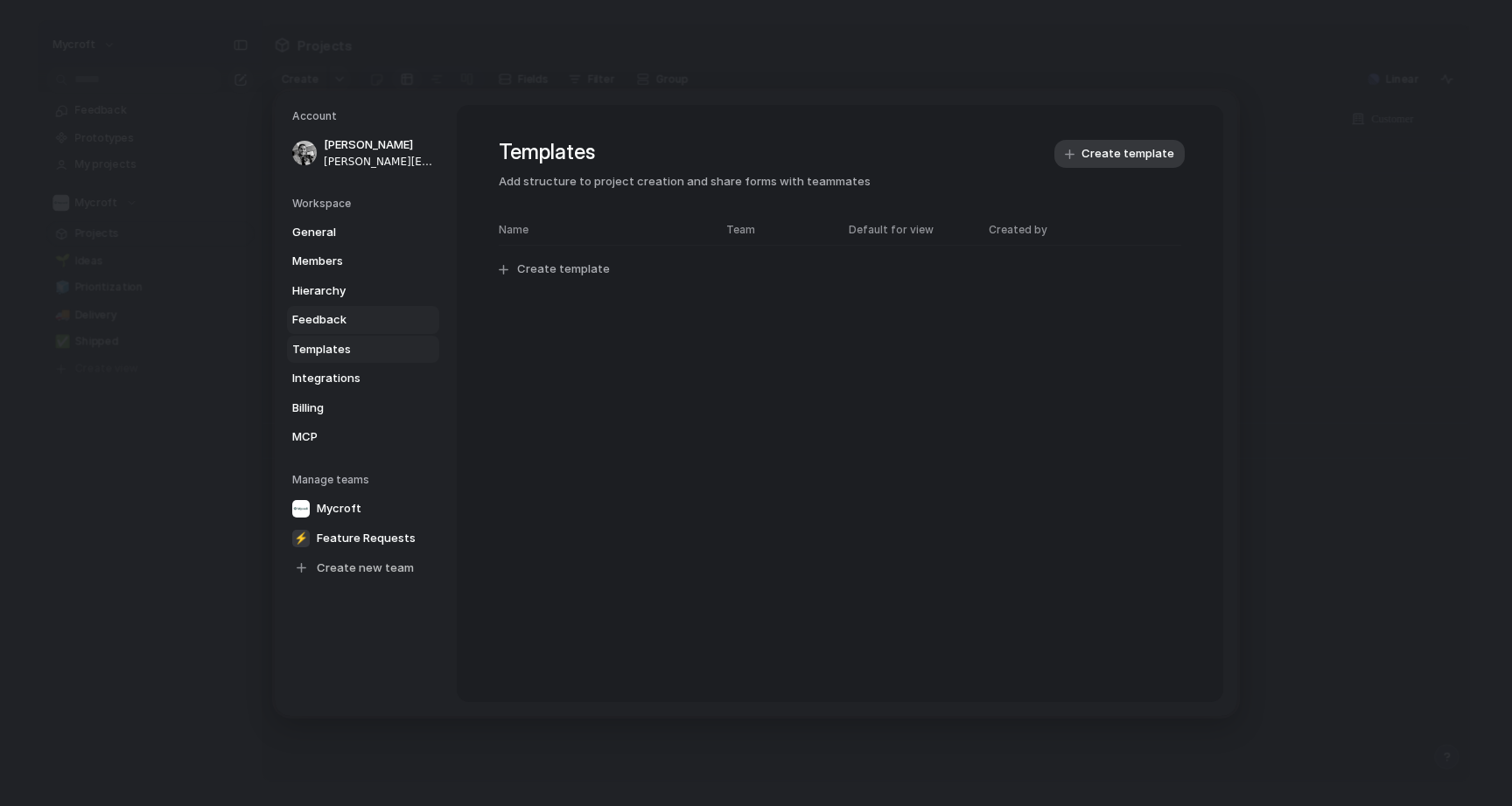
click at [337, 310] on link "Feedback" at bounding box center [362, 320] width 152 height 28
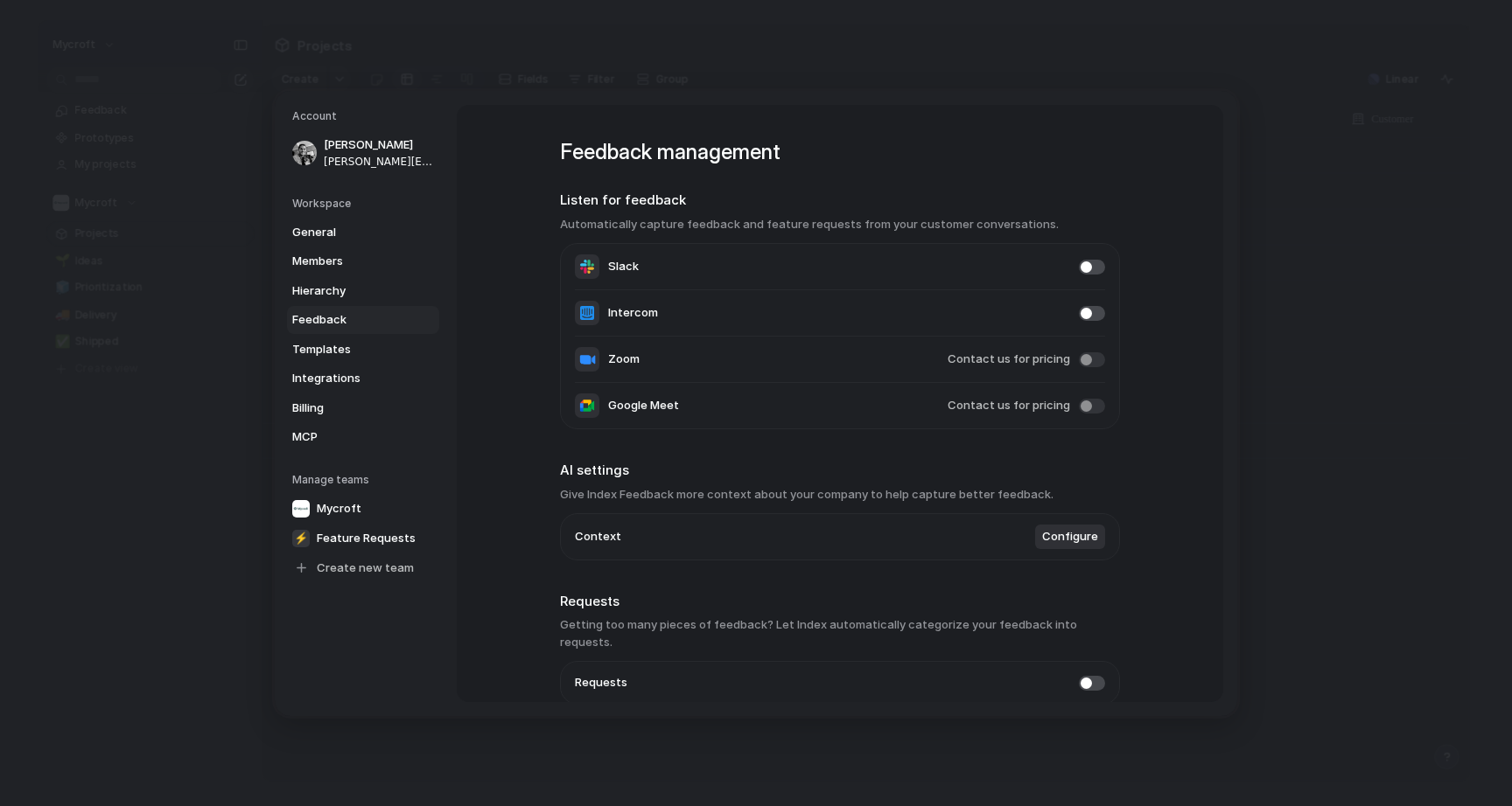
click at [324, 310] on link "Feedback" at bounding box center [362, 320] width 152 height 28
click at [326, 287] on span "Hierarchy" at bounding box center [348, 290] width 112 height 18
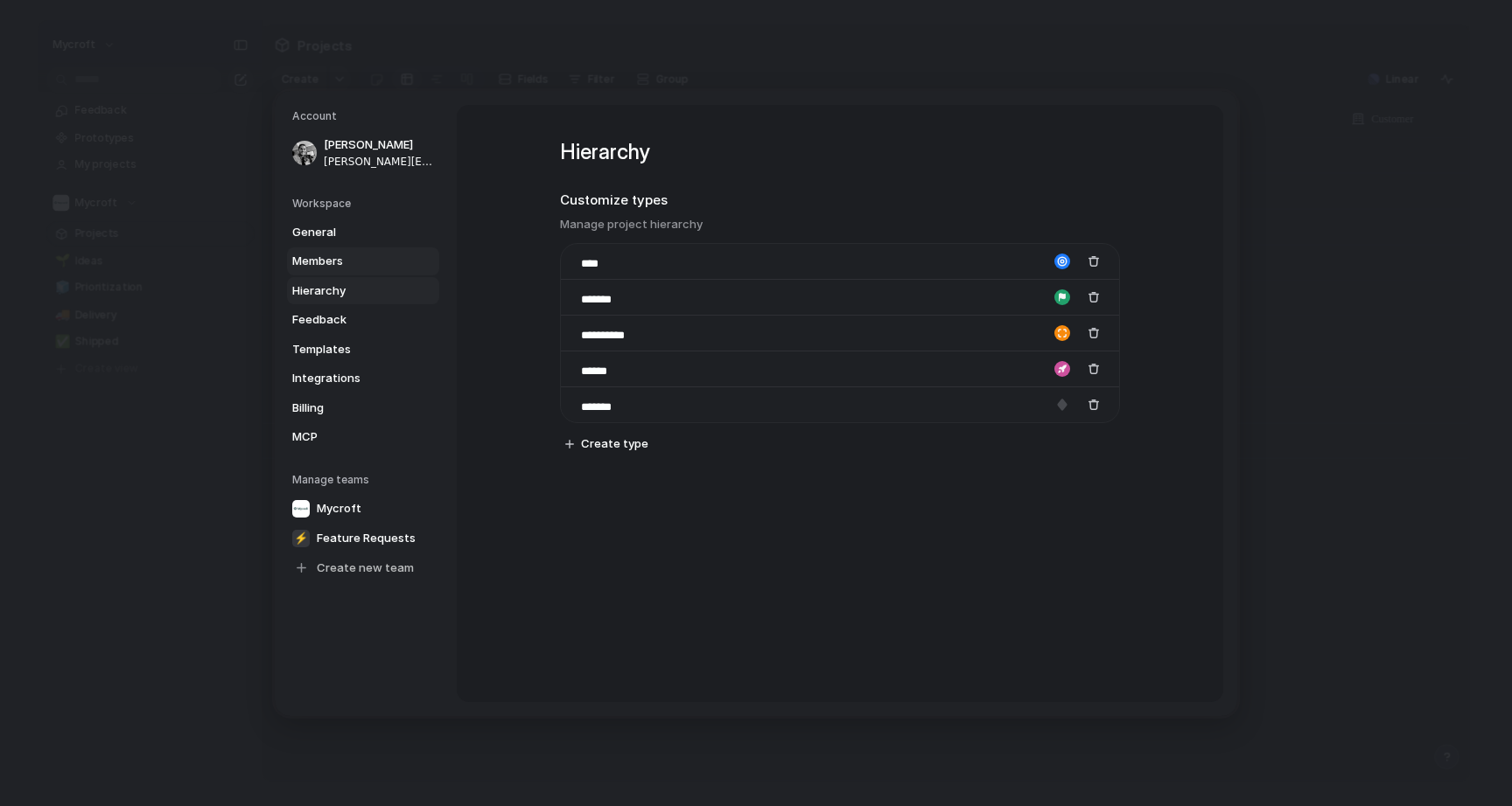
click at [339, 262] on span "Members" at bounding box center [348, 261] width 112 height 18
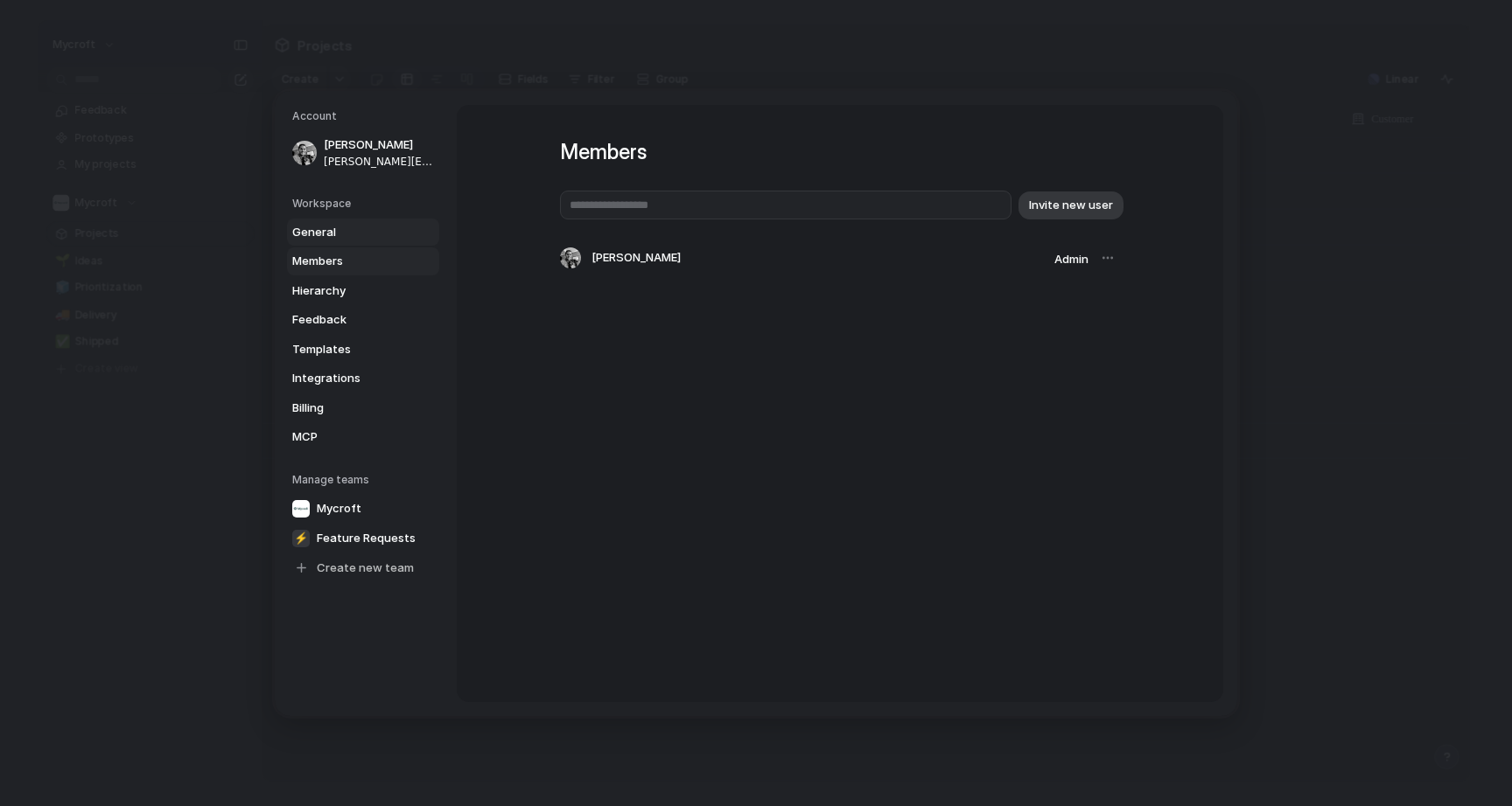
click at [328, 230] on span "General" at bounding box center [348, 231] width 112 height 18
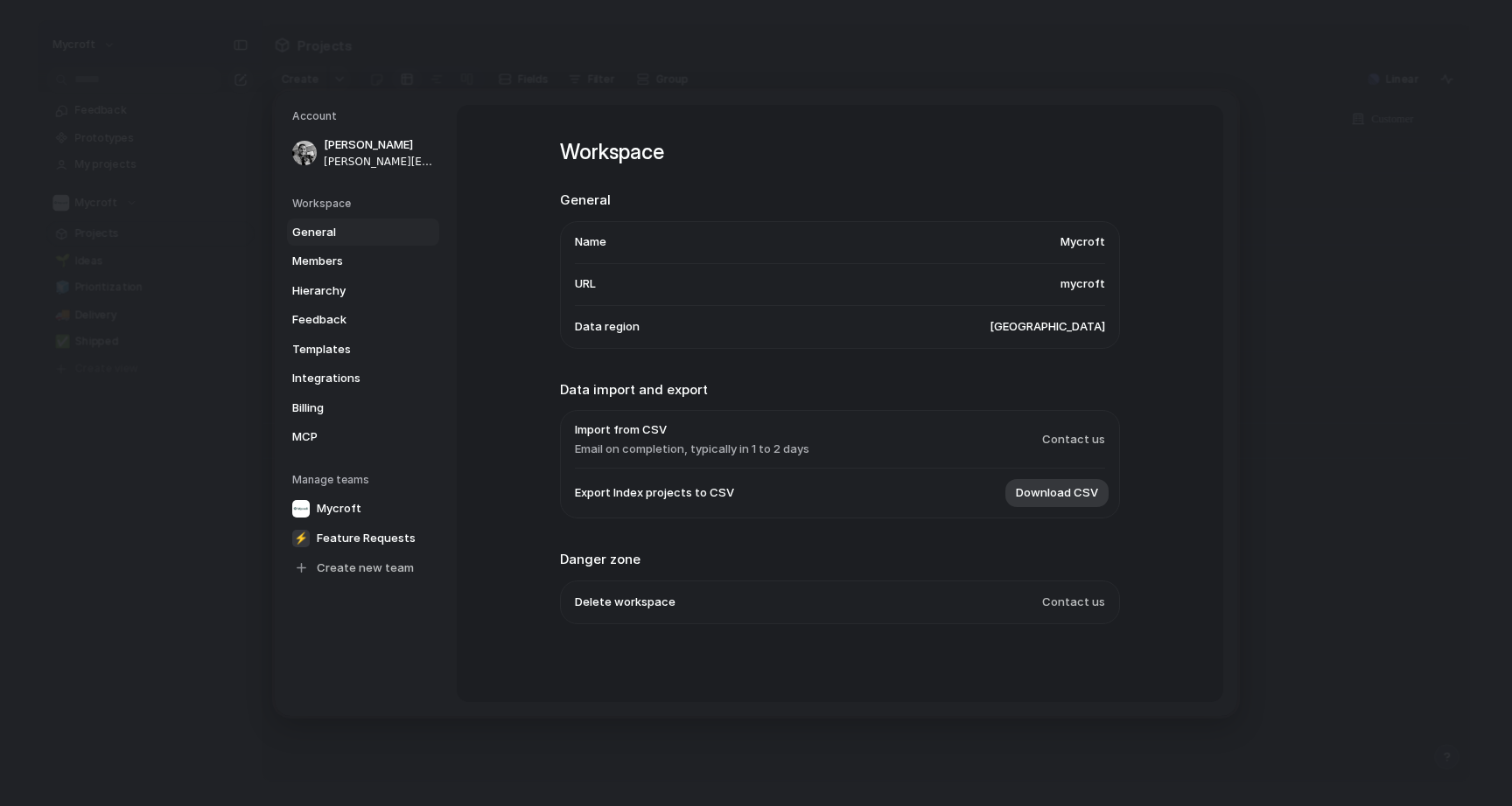
click at [275, 96] on nav "Account [PERSON_NAME] [PERSON_NAME][EMAIL_ADDRESS][DOMAIN_NAME] Workspace Gener…" at bounding box center [365, 403] width 182 height 625
